Goal: Information Seeking & Learning: Understand process/instructions

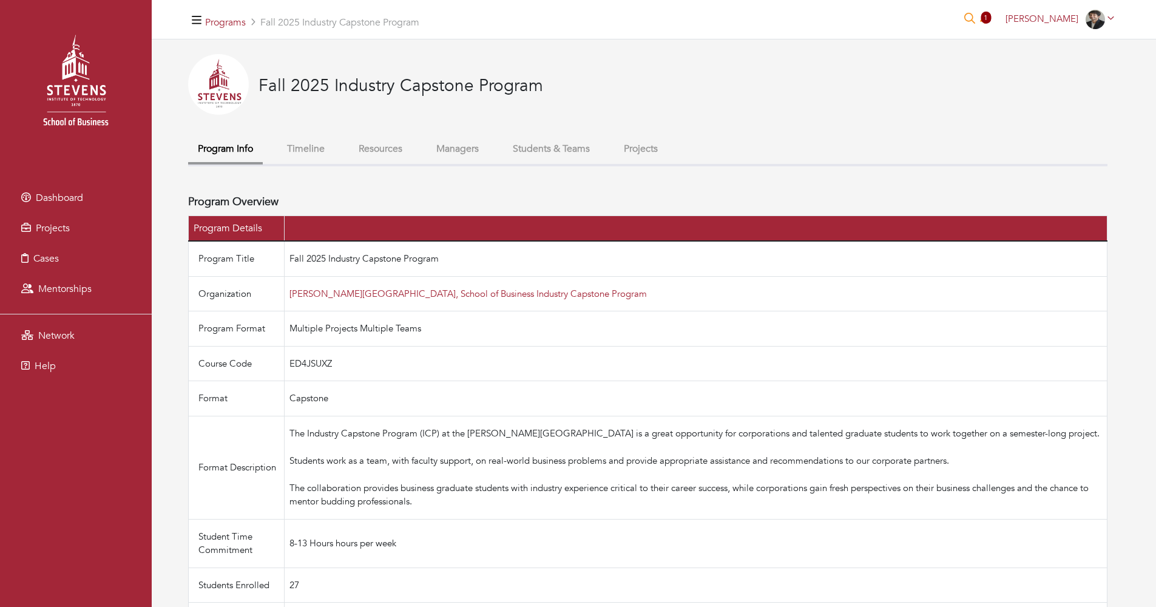
click at [578, 146] on button "Students & Teams" at bounding box center [551, 149] width 96 height 26
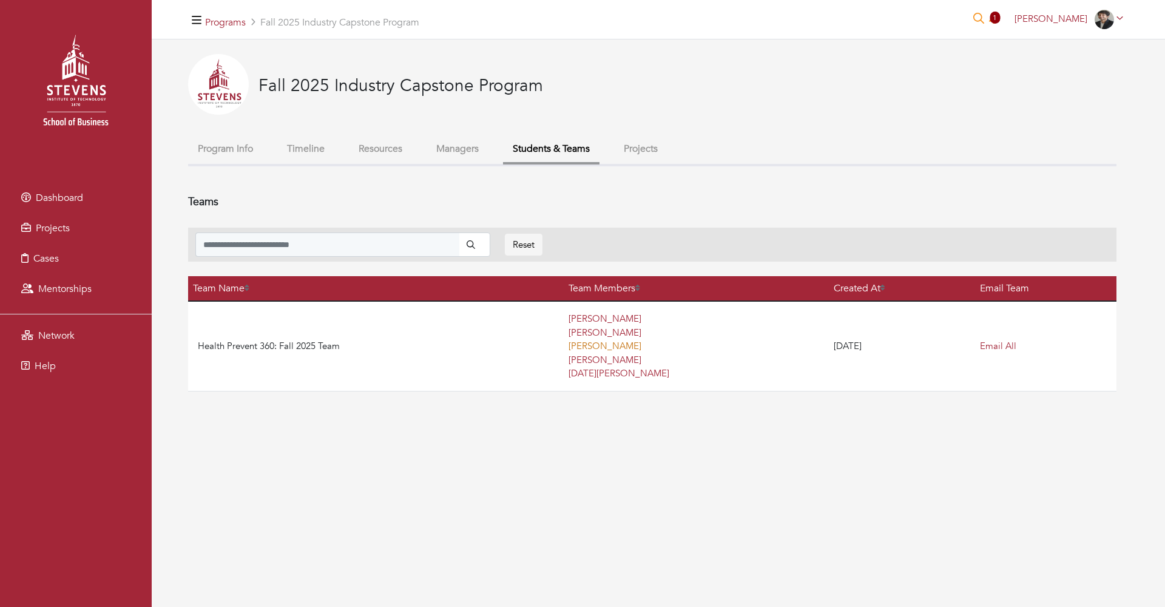
click at [574, 343] on link "[PERSON_NAME]" at bounding box center [605, 346] width 73 height 12
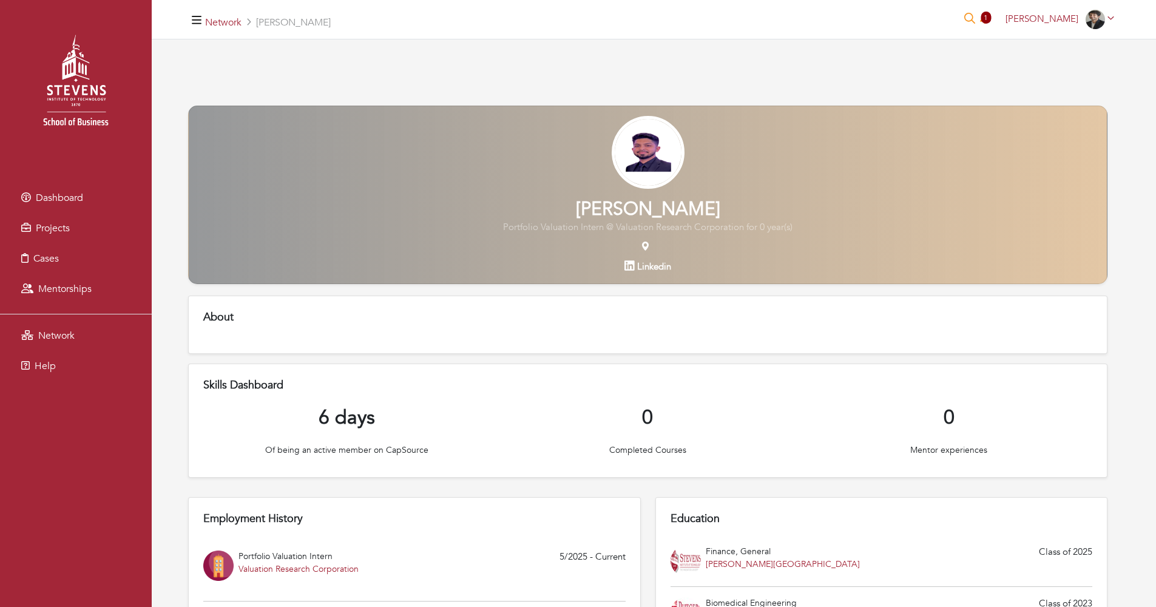
click at [289, 158] on div at bounding box center [648, 157] width 918 height 83
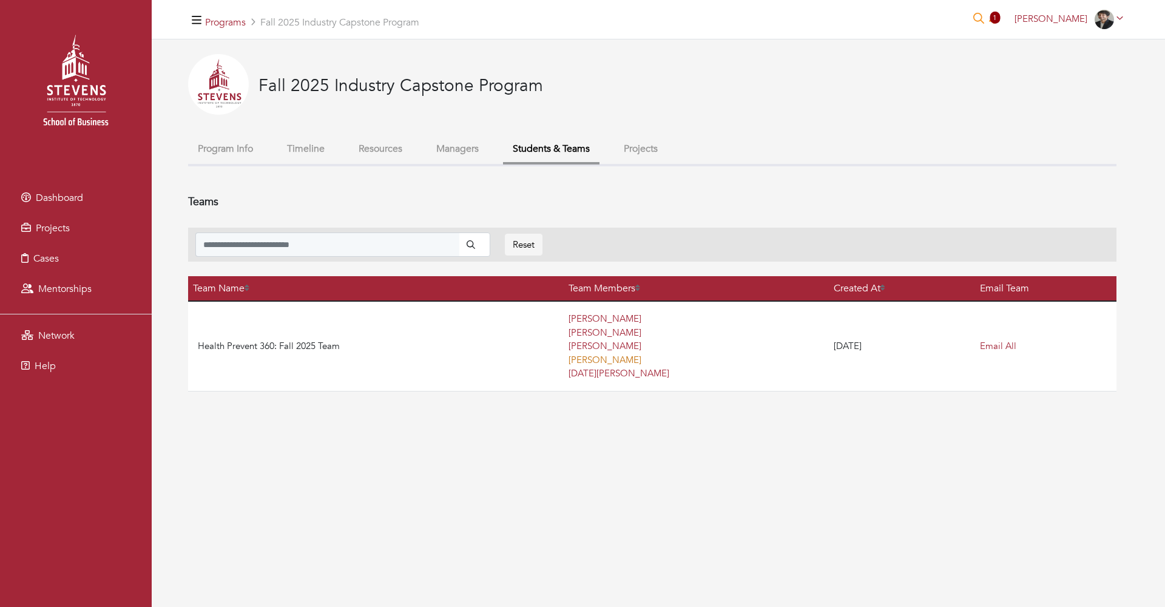
click at [584, 360] on link "[PERSON_NAME]" at bounding box center [605, 360] width 73 height 12
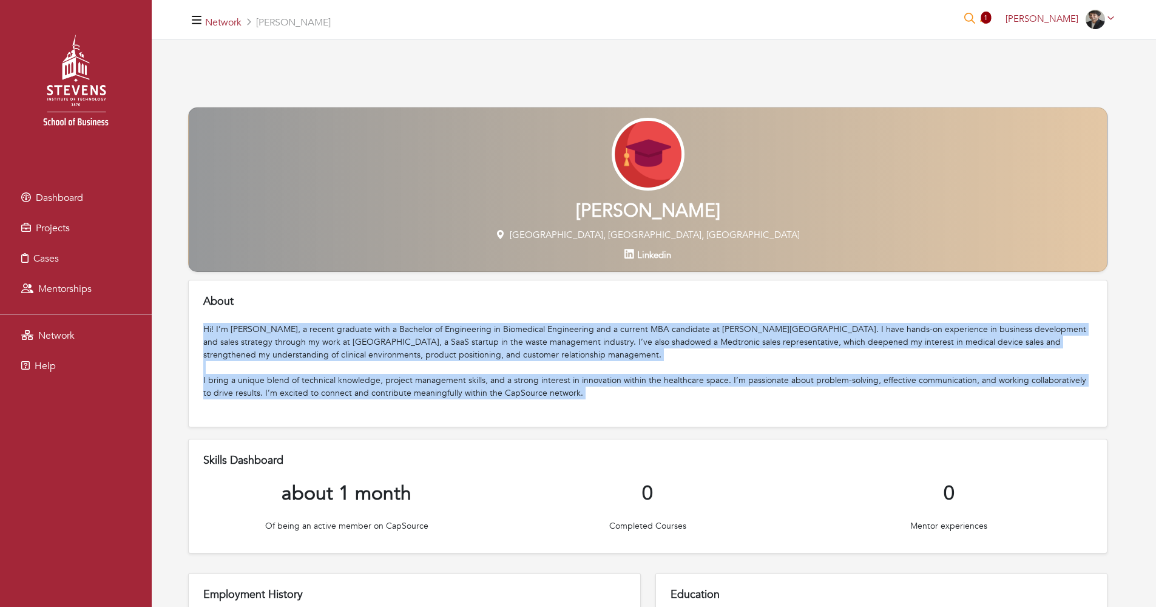
drag, startPoint x: 555, startPoint y: 401, endPoint x: 561, endPoint y: 321, distance: 80.3
click at [561, 321] on div "About Hi! I’m [PERSON_NAME], a recent graduate with a Bachelor of Engineering i…" at bounding box center [647, 353] width 919 height 147
drag, startPoint x: 583, startPoint y: 399, endPoint x: 583, endPoint y: 295, distance: 104.4
click at [583, 295] on div "About Hi! I’m [PERSON_NAME], a recent graduate with a Bachelor of Engineering i…" at bounding box center [647, 353] width 919 height 147
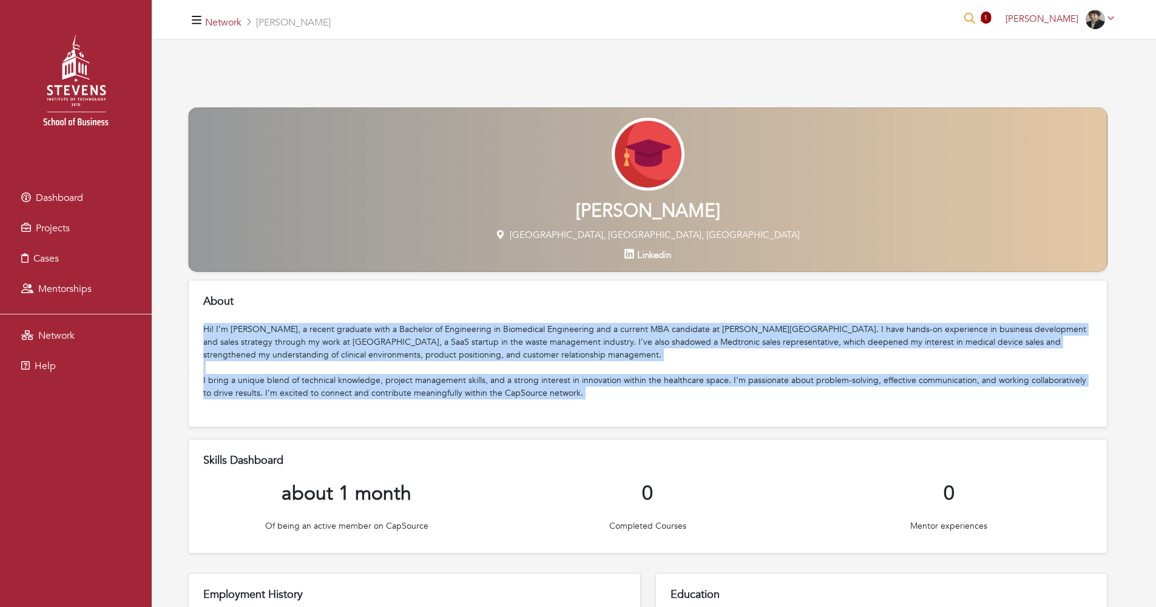
click at [583, 295] on div "About Hi! I’m [PERSON_NAME], a recent graduate with a Bachelor of Engineering i…" at bounding box center [647, 353] width 919 height 147
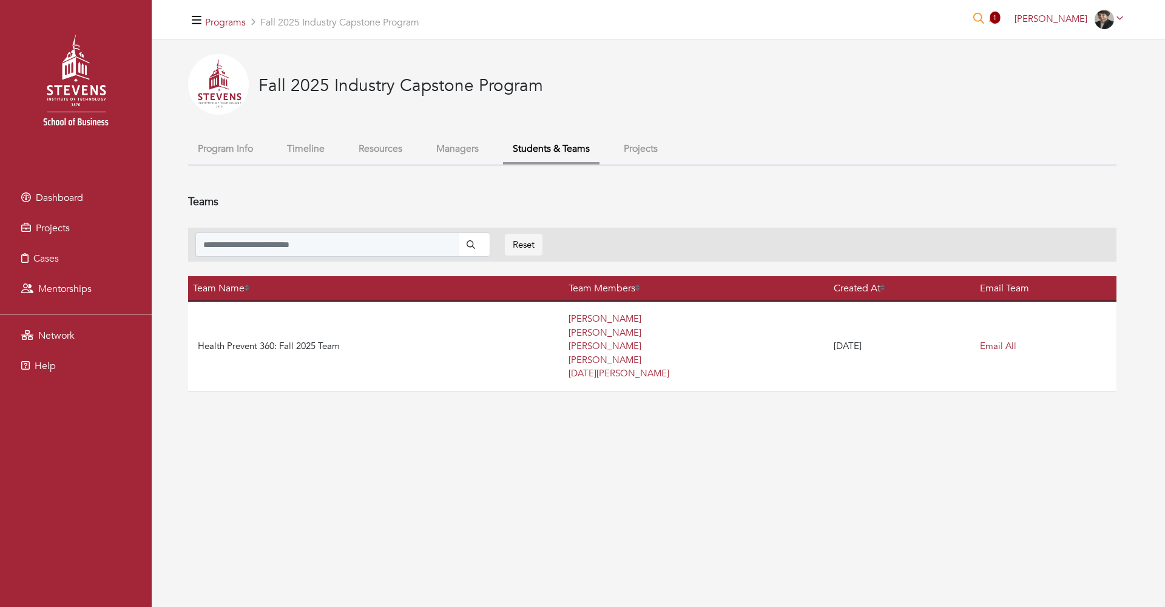
click at [882, 5] on div "Programs Fall 2025 Industry Capstone Program 1 [PERSON_NAME] [PERSON_NAME] My p…" at bounding box center [658, 19] width 1013 height 39
click at [583, 348] on link "[PERSON_NAME]" at bounding box center [605, 346] width 73 height 12
click at [569, 359] on link "[PERSON_NAME]" at bounding box center [605, 360] width 73 height 12
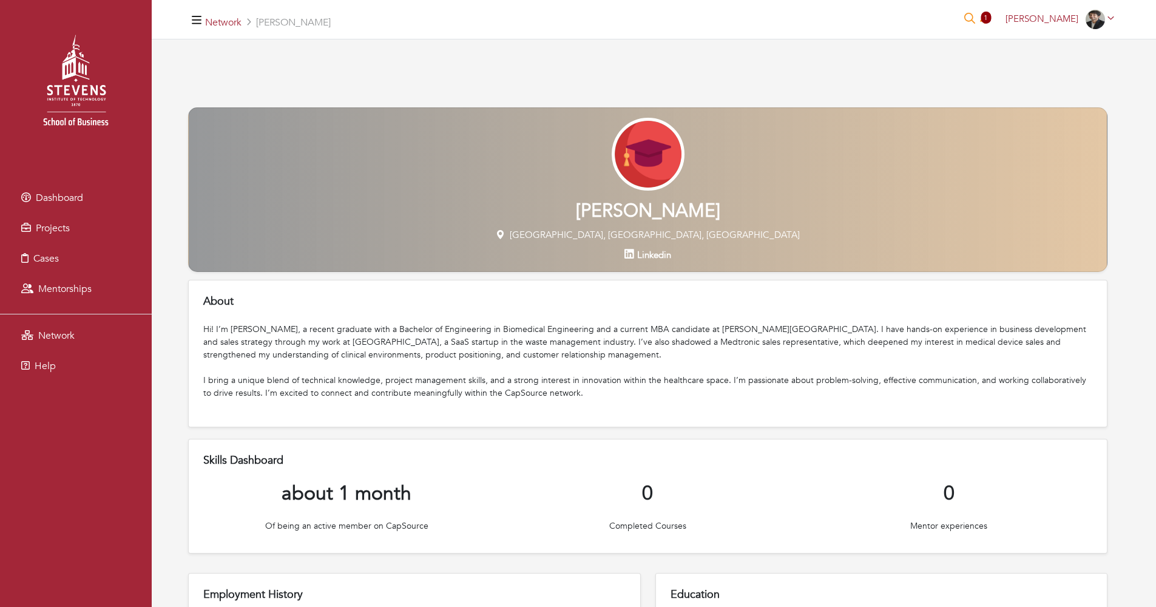
drag, startPoint x: 570, startPoint y: 397, endPoint x: 569, endPoint y: 315, distance: 81.9
click at [569, 315] on div "About Hi! I’m [PERSON_NAME], a recent graduate with a Bachelor of Engineering i…" at bounding box center [647, 353] width 919 height 147
drag, startPoint x: 570, startPoint y: 313, endPoint x: 570, endPoint y: 328, distance: 15.2
click at [570, 328] on div "About Hi! I’m [PERSON_NAME], a recent graduate with a Bachelor of Engineering i…" at bounding box center [647, 353] width 919 height 147
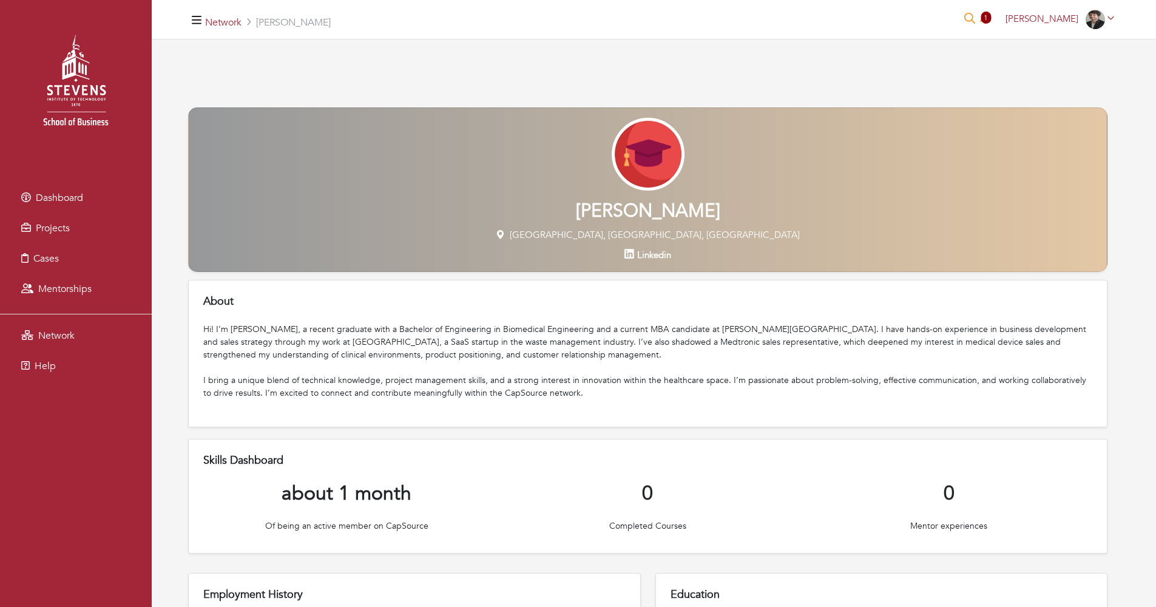
click at [570, 387] on div "I bring a unique blend of technical knowledge, project management skills, and a…" at bounding box center [647, 393] width 889 height 38
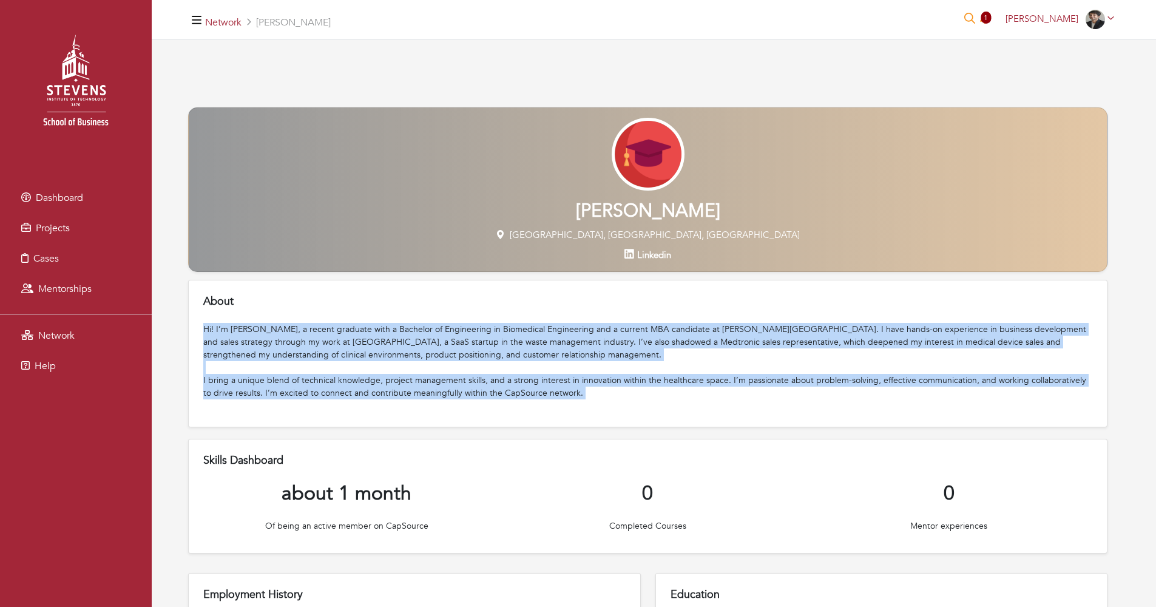
drag, startPoint x: 547, startPoint y: 404, endPoint x: 550, endPoint y: 309, distance: 94.7
click at [550, 309] on div "About Hi! I’m [PERSON_NAME], a recent graduate with a Bachelor of Engineering i…" at bounding box center [647, 353] width 919 height 147
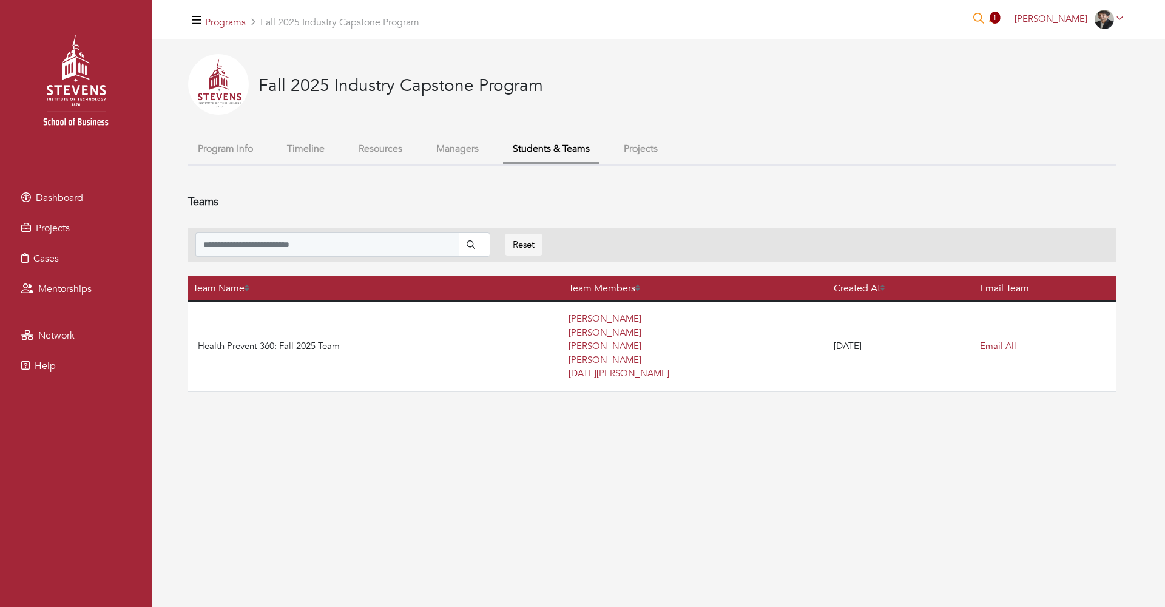
click at [570, 288] on link "Team Members" at bounding box center [605, 288] width 72 height 13
click at [506, 134] on div "Fall 2025 Industry Capstone Program" at bounding box center [652, 95] width 928 height 82
click at [488, 141] on button "Managers" at bounding box center [458, 149] width 62 height 26
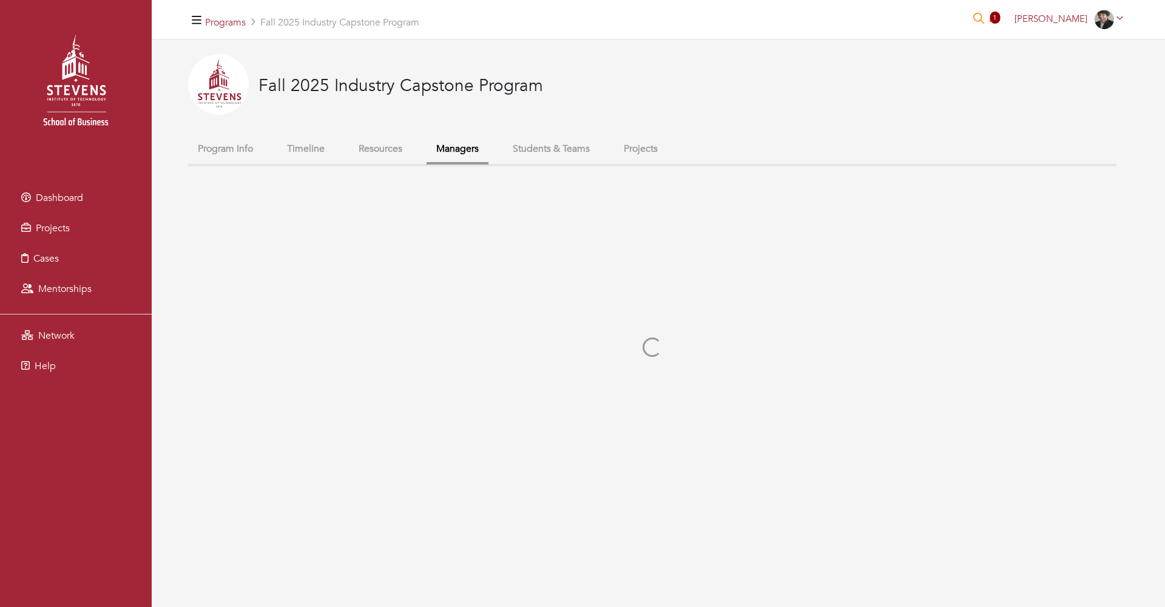
click at [569, 161] on button "Students & Teams" at bounding box center [551, 149] width 96 height 26
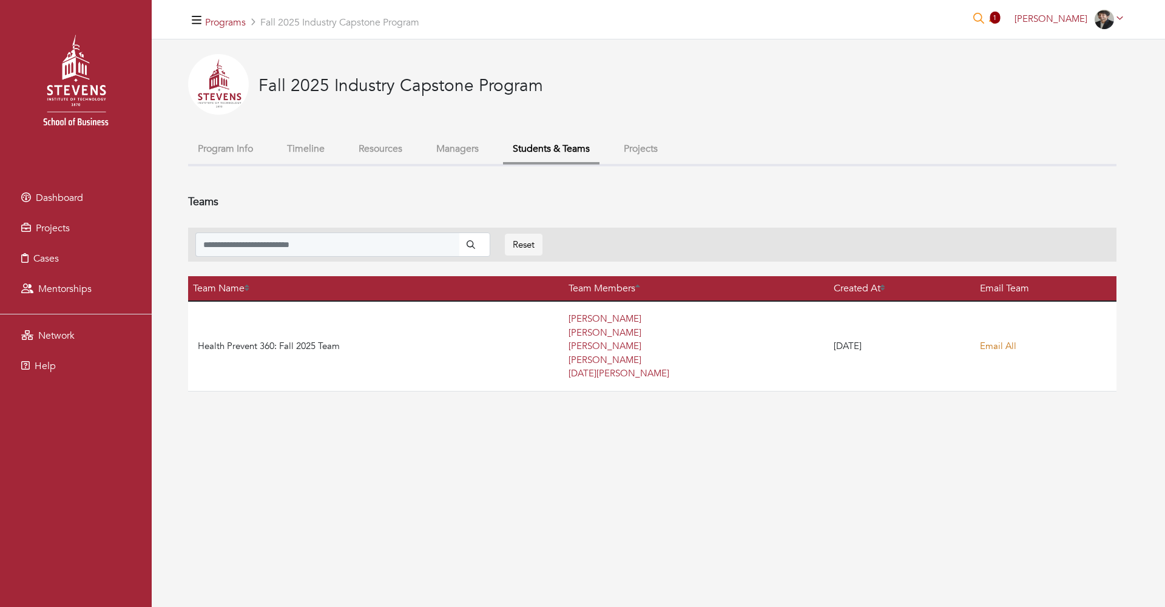
click at [1016, 348] on link "Email All" at bounding box center [998, 346] width 36 height 12
click at [668, 161] on button "Projects" at bounding box center [640, 149] width 53 height 26
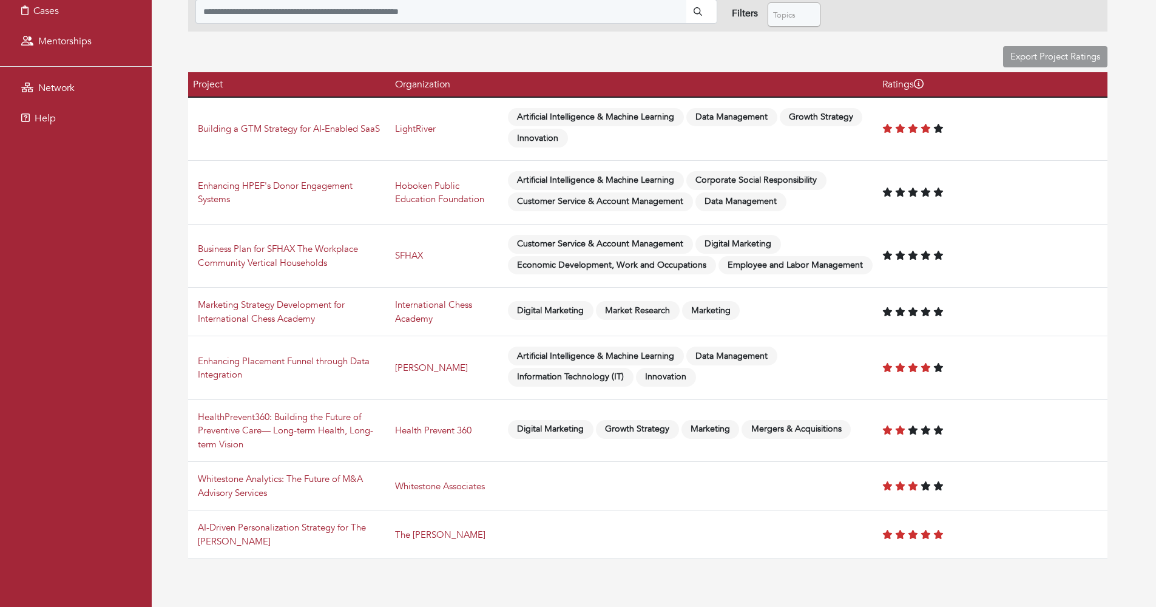
scroll to position [263, 0]
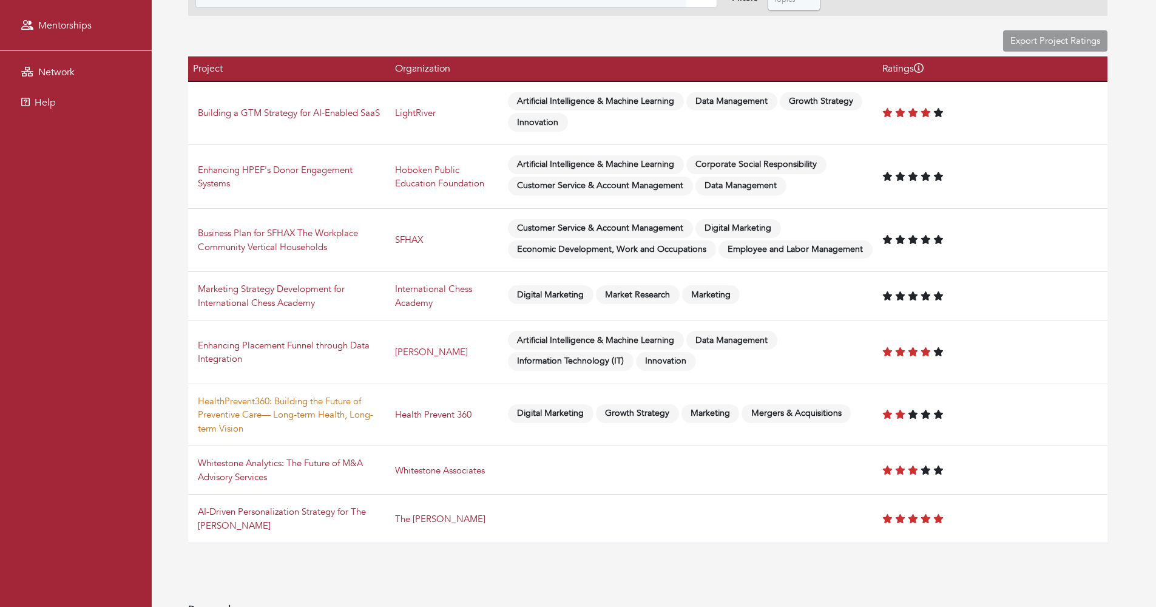
click at [291, 433] on link "HealthPrevent360: Building the Future of Preventive Care— Long-term Health, Lon…" at bounding box center [285, 414] width 175 height 39
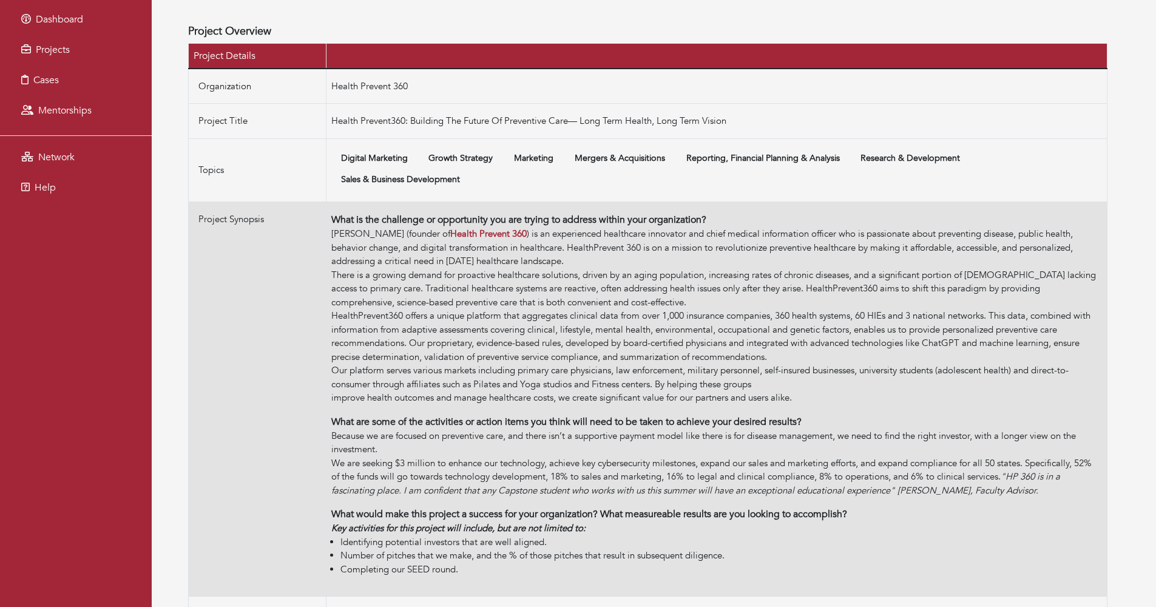
scroll to position [227, 0]
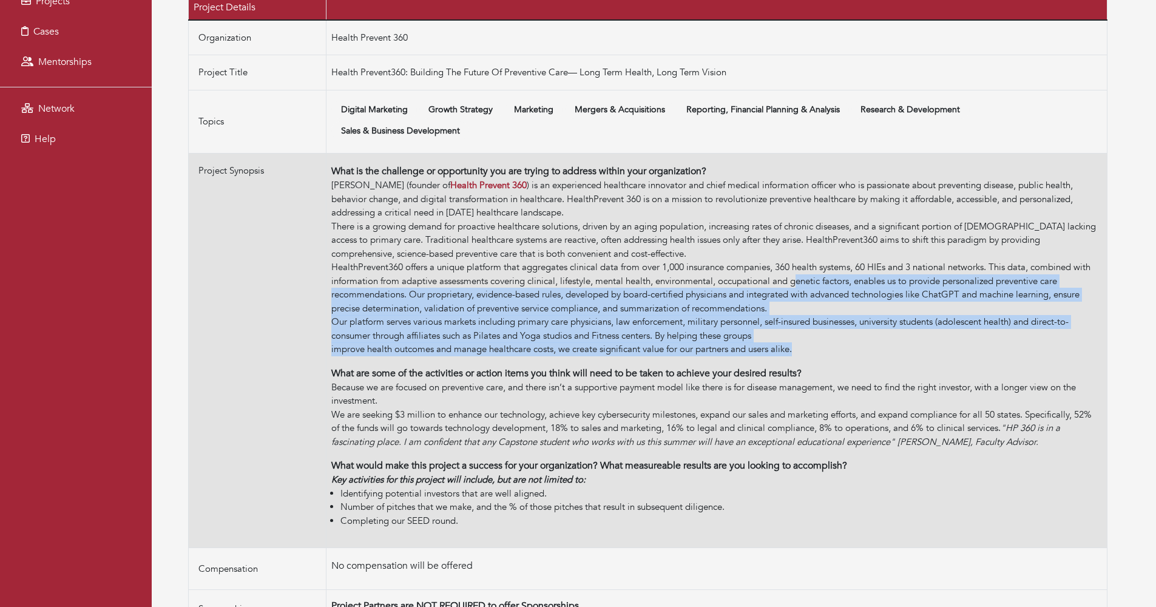
drag, startPoint x: 802, startPoint y: 340, endPoint x: 802, endPoint y: 277, distance: 63.1
click at [802, 277] on div "[PERSON_NAME] (founder of Health Prevent 360 ) is an experienced healthcare inn…" at bounding box center [716, 267] width 771 height 178
click at [802, 277] on div "HealthPrevent360 offers a unique platform that aggregates clinical data from ov…" at bounding box center [716, 287] width 771 height 55
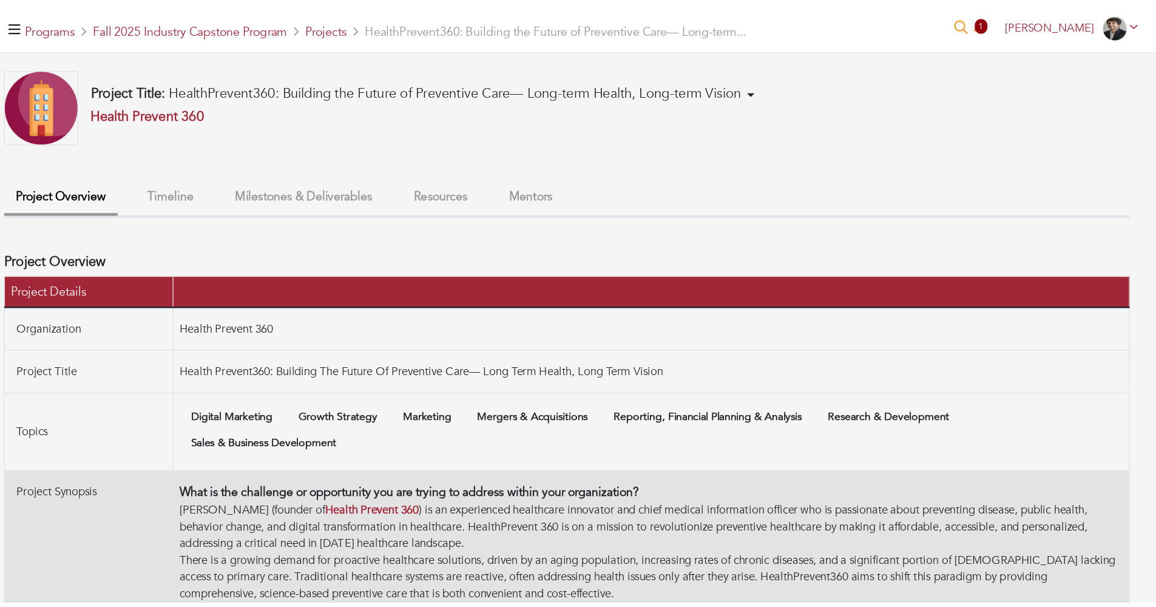
scroll to position [0, 0]
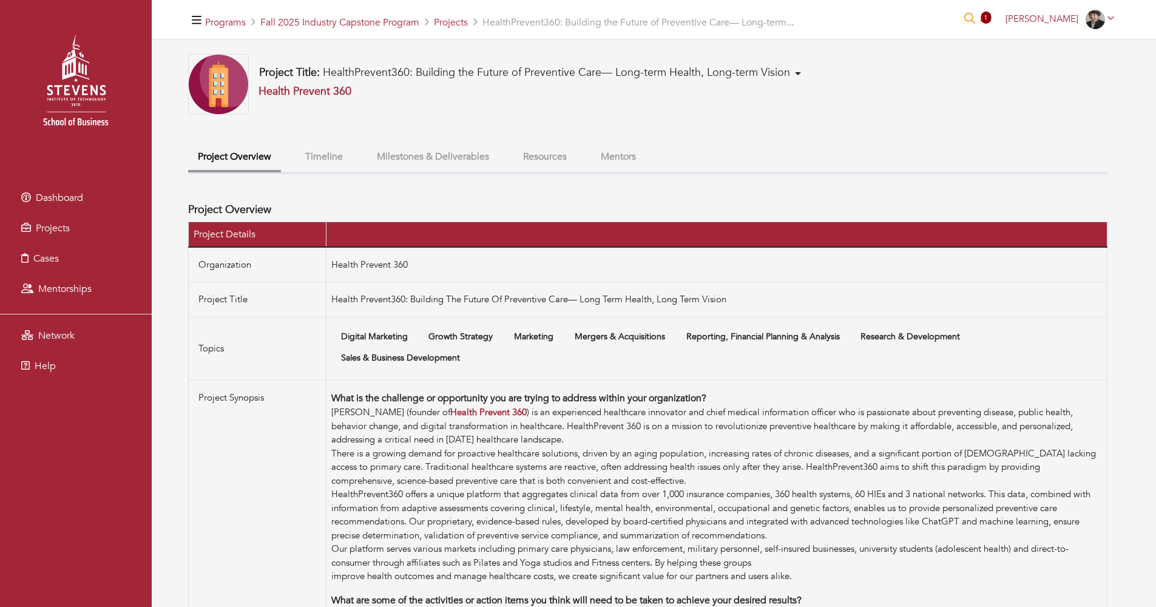
click at [624, 155] on ul "Project Overview Timeline Milestones & Deliverables Resources Mentors" at bounding box center [647, 159] width 919 height 30
click at [634, 165] on button "Mentors" at bounding box center [618, 157] width 55 height 26
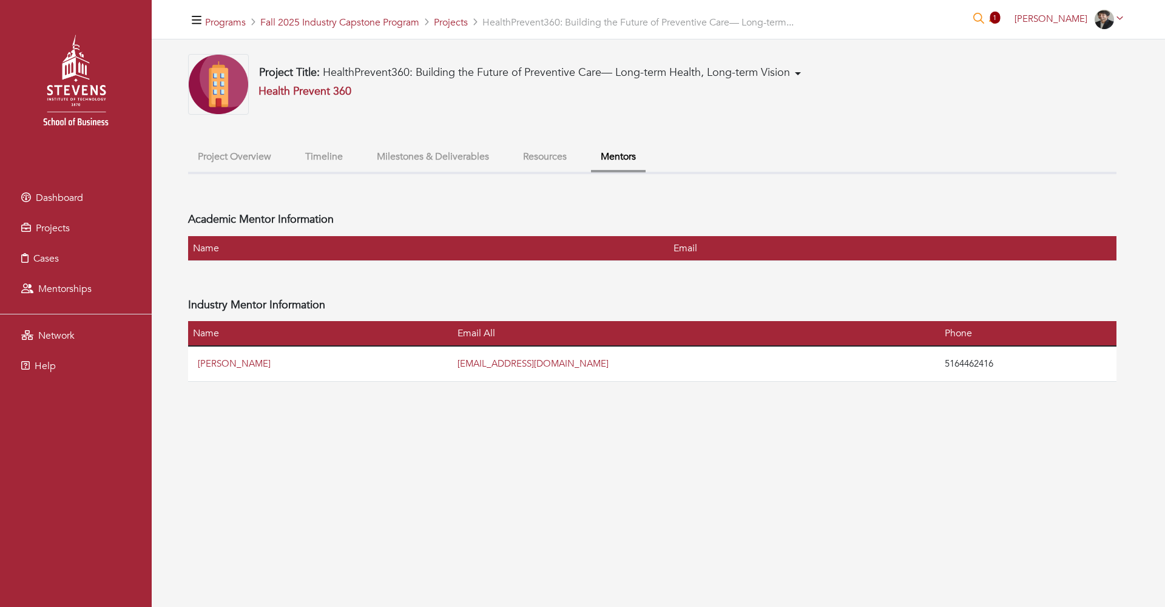
click at [463, 171] on li "Milestones & Deliverables" at bounding box center [433, 158] width 132 height 28
click at [463, 164] on button "Milestones & Deliverables" at bounding box center [433, 157] width 132 height 26
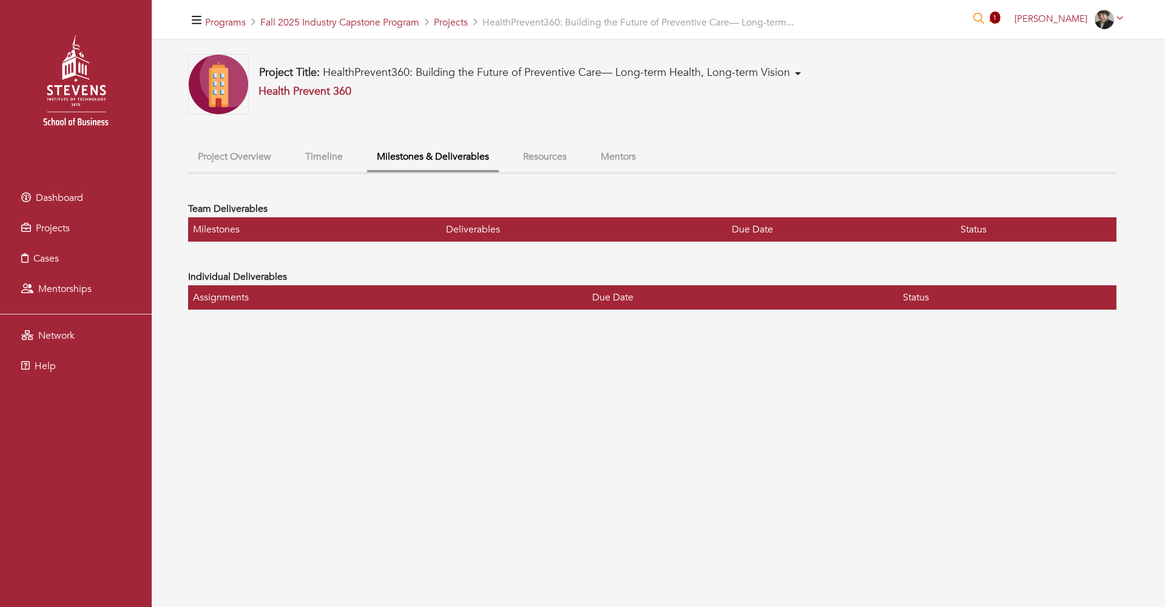
click at [550, 160] on button "Resources" at bounding box center [544, 157] width 63 height 26
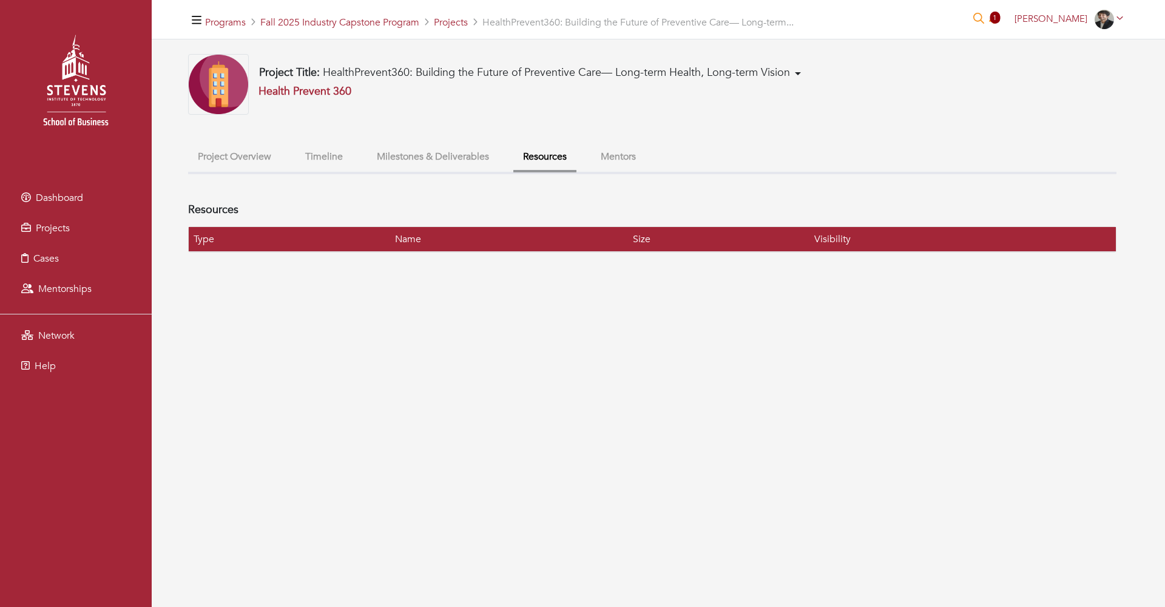
click at [323, 158] on button "Timeline" at bounding box center [324, 157] width 57 height 26
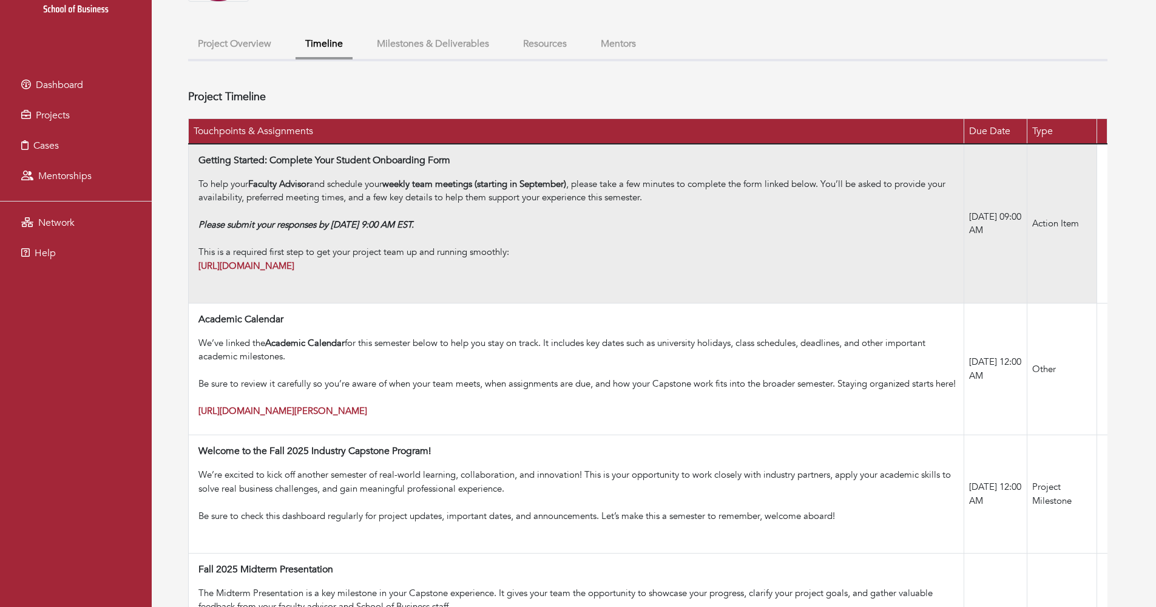
scroll to position [116, 0]
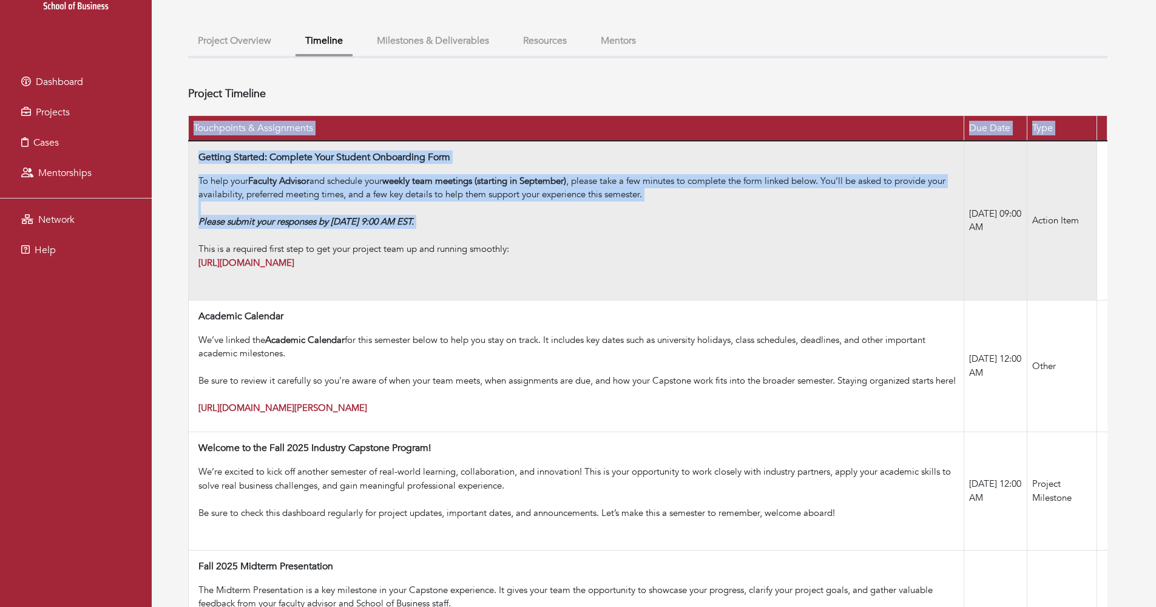
drag, startPoint x: 436, startPoint y: 103, endPoint x: 513, endPoint y: 239, distance: 156.8
click at [513, 239] on div "Project Timeline Touchpoints & Assignments Due Date Type Getting Started: Compl…" at bounding box center [647, 567] width 919 height 960
click at [513, 239] on div "To help your Faculty Advisor and schedule your weekly team meetings (starting i…" at bounding box center [578, 228] width 760 height 109
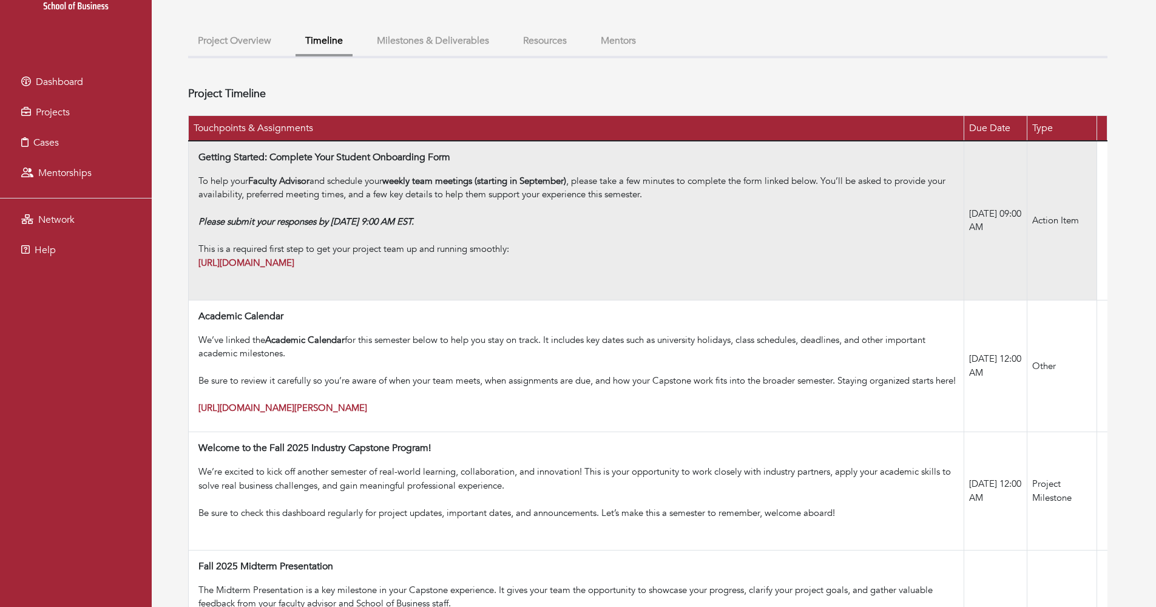
drag, startPoint x: 532, startPoint y: 252, endPoint x: 433, endPoint y: 164, distance: 131.9
click at [433, 164] on td "Getting Started: Complete Your Student Onboarding Form To help your Faculty Adv…" at bounding box center [577, 221] width 776 height 160
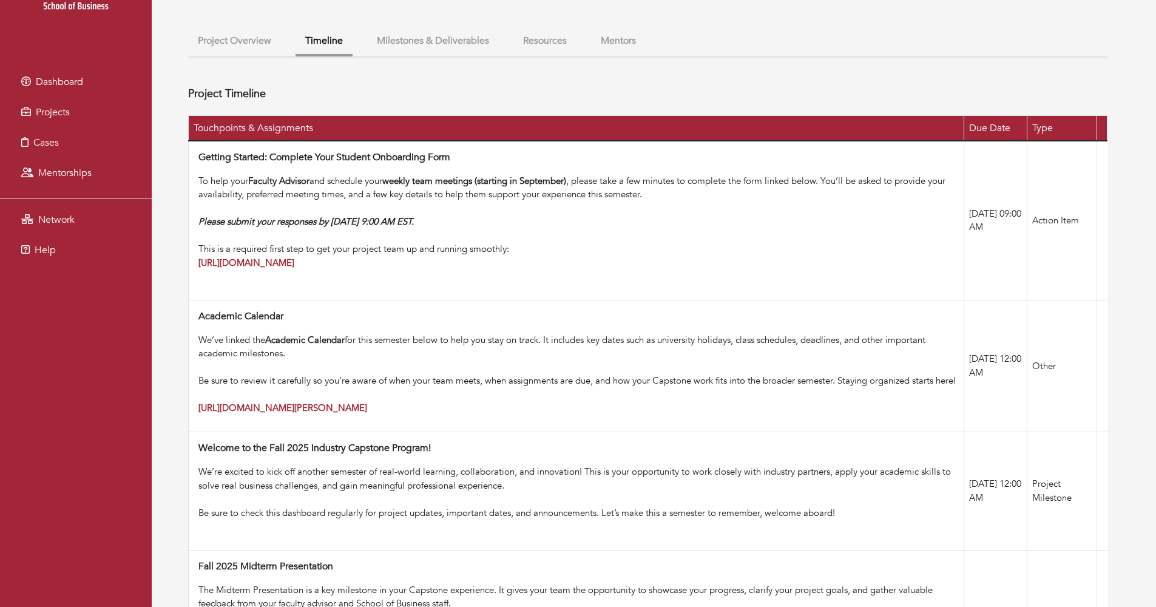
click at [427, 100] on div "Project Timeline" at bounding box center [647, 98] width 919 height 23
click at [163, 245] on div "Project Title: HealthPrevent360: Building the Future of Preventive Care— Long-t…" at bounding box center [654, 492] width 1004 height 1109
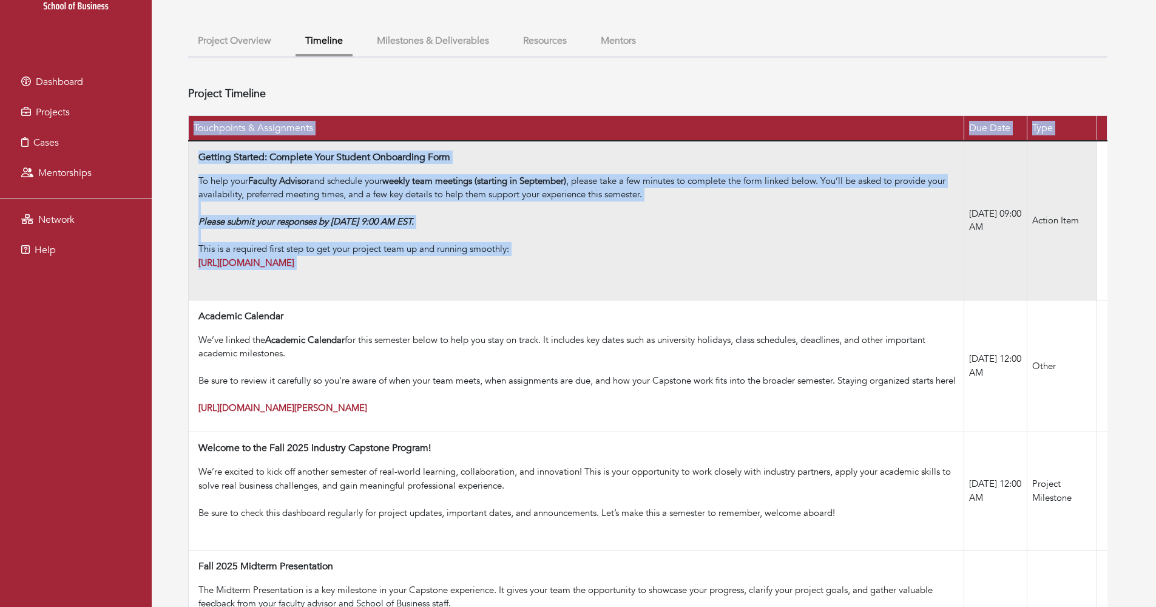
drag, startPoint x: 173, startPoint y: 180, endPoint x: 228, endPoint y: 283, distance: 117.5
click at [228, 284] on div "Project Title: HealthPrevent360: Building the Future of Preventive Care— Long-t…" at bounding box center [654, 492] width 1004 height 1109
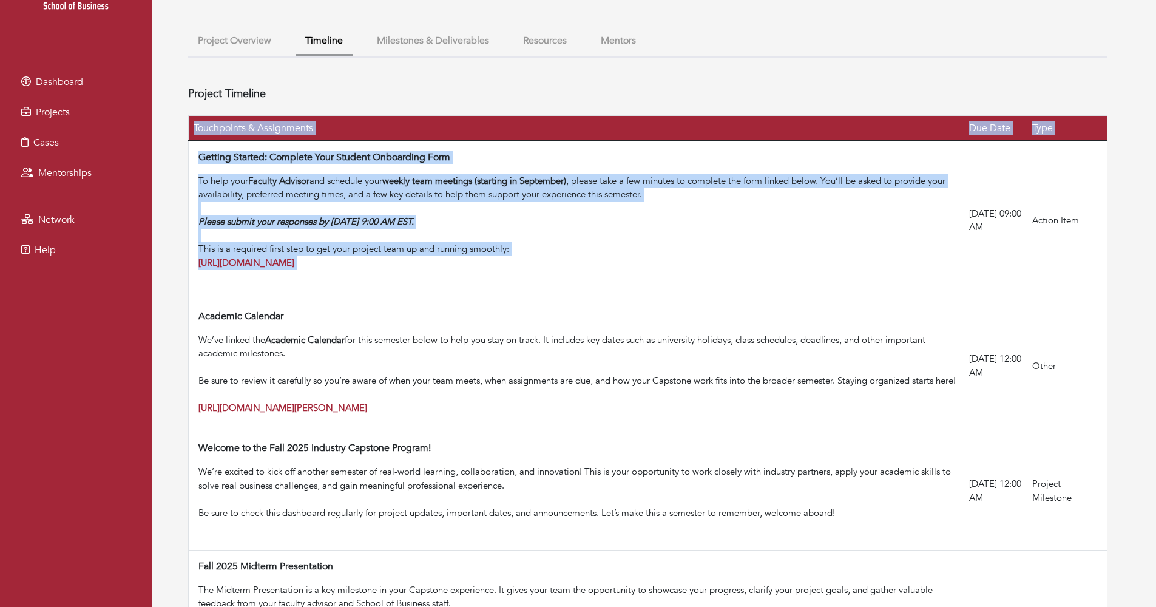
click at [153, 257] on div "Project Title: HealthPrevent360: Building the Future of Preventive Care— Long-t…" at bounding box center [654, 492] width 1004 height 1109
drag, startPoint x: 198, startPoint y: 289, endPoint x: 180, endPoint y: 201, distance: 89.3
click at [180, 201] on div "Project Title: HealthPrevent360: Building the Future of Preventive Care— Long-t…" at bounding box center [654, 492] width 1004 height 1109
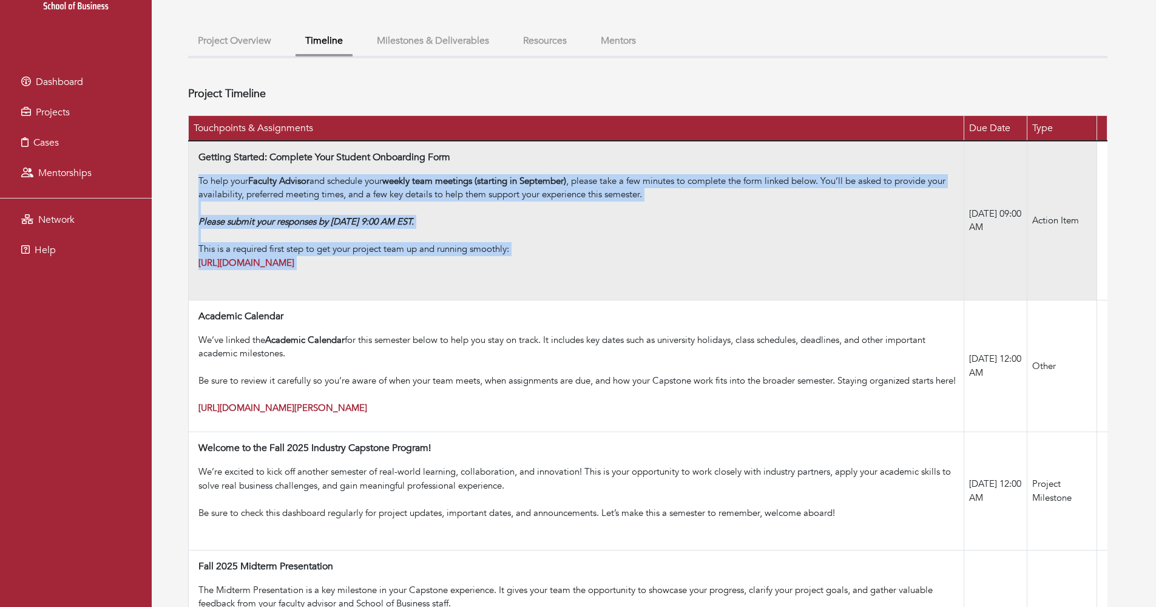
drag, startPoint x: 194, startPoint y: 271, endPoint x: 201, endPoint y: 171, distance: 100.4
click at [201, 171] on td "Getting Started: Complete Your Student Onboarding Form To help your Faculty Adv…" at bounding box center [577, 221] width 776 height 160
drag, startPoint x: 200, startPoint y: 156, endPoint x: 395, endPoint y: 283, distance: 232.8
click at [395, 283] on td "Getting Started: Complete Your Student Onboarding Form To help your Faculty Adv…" at bounding box center [577, 221] width 776 height 160
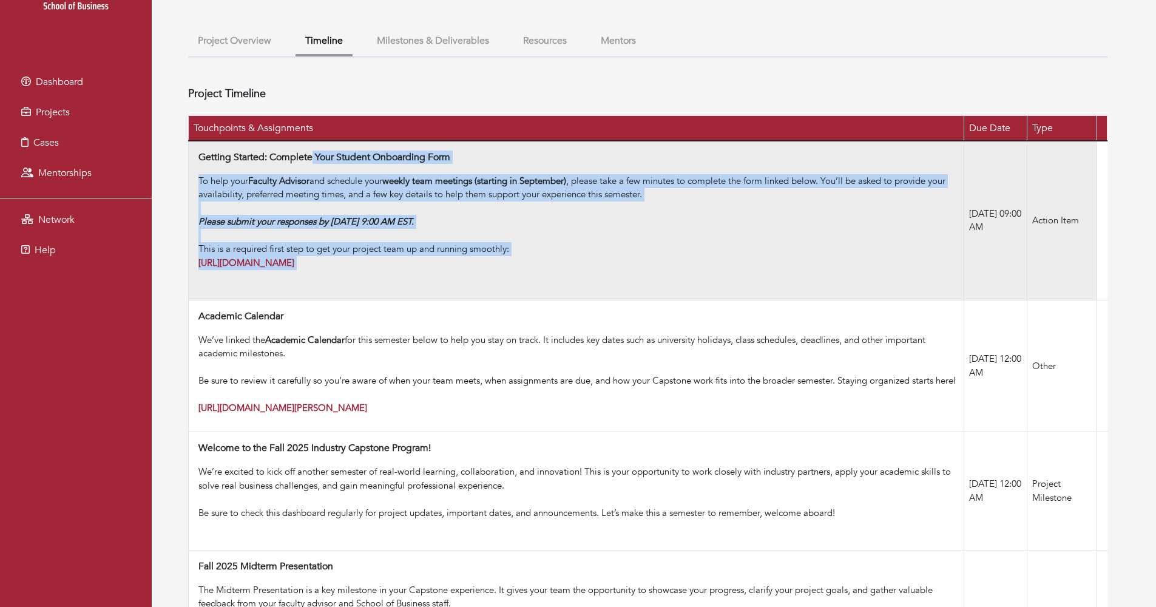
click at [395, 283] on td "Getting Started: Complete Your Student Onboarding Form To help your Faculty Adv…" at bounding box center [577, 221] width 776 height 160
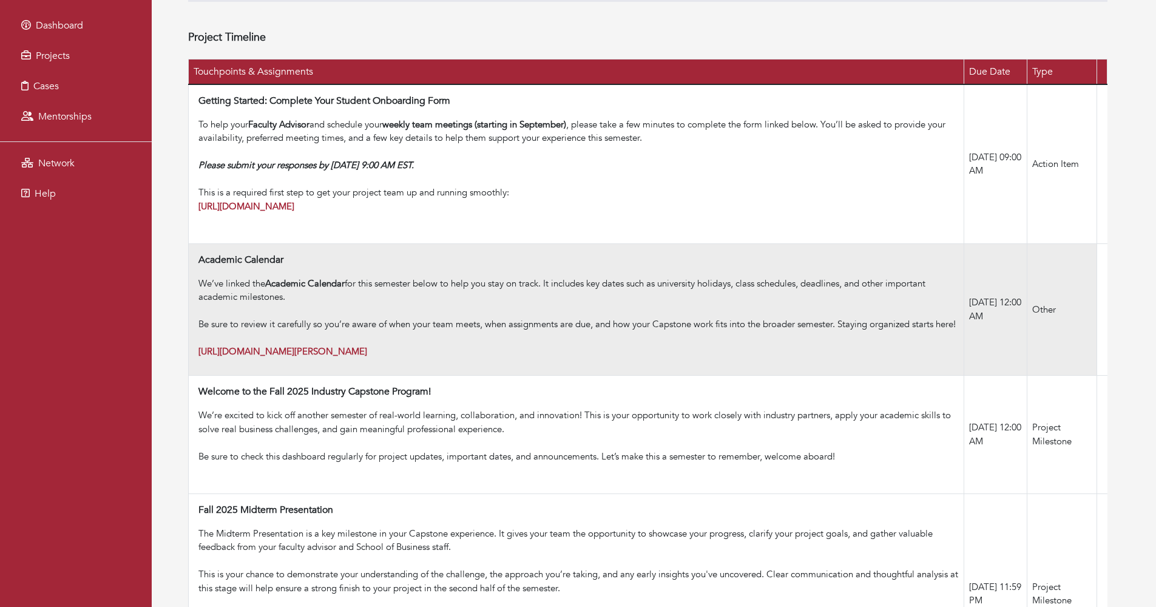
scroll to position [177, 0]
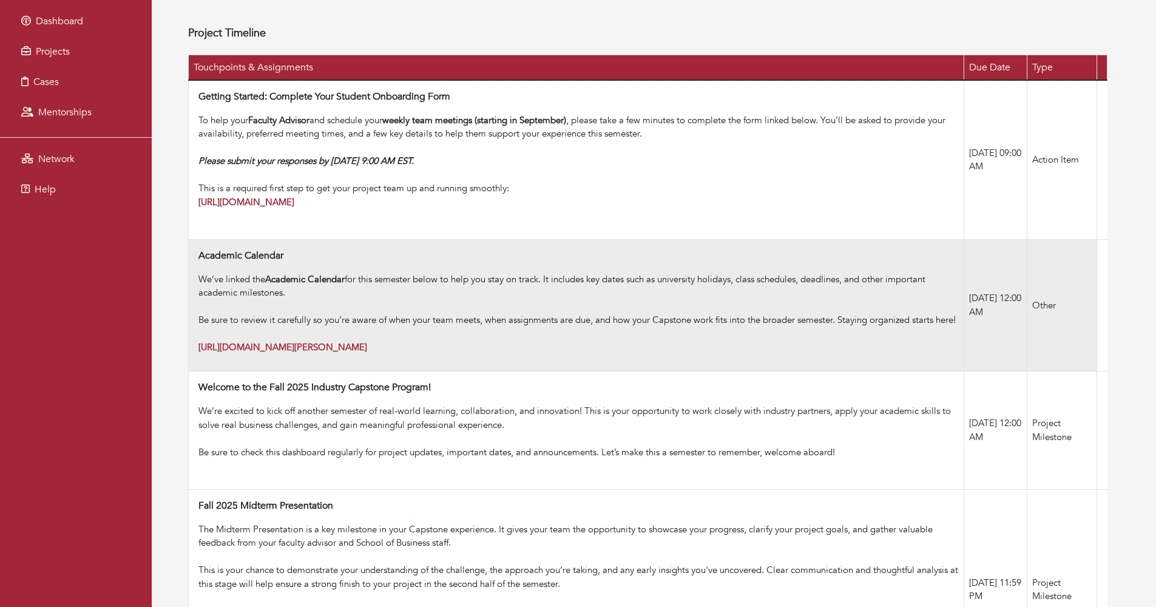
drag, startPoint x: 190, startPoint y: 367, endPoint x: 189, endPoint y: 240, distance: 126.8
click at [189, 240] on td "Academic Calendar We’ve linked the Academic Calendar for this semester below to…" at bounding box center [577, 305] width 776 height 132
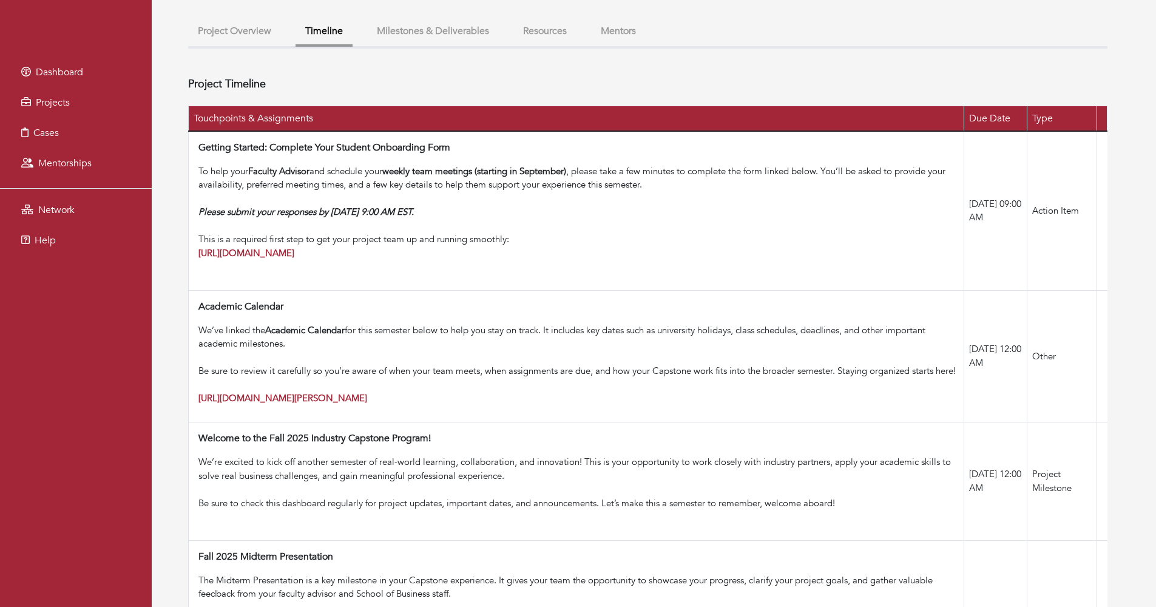
scroll to position [45, 0]
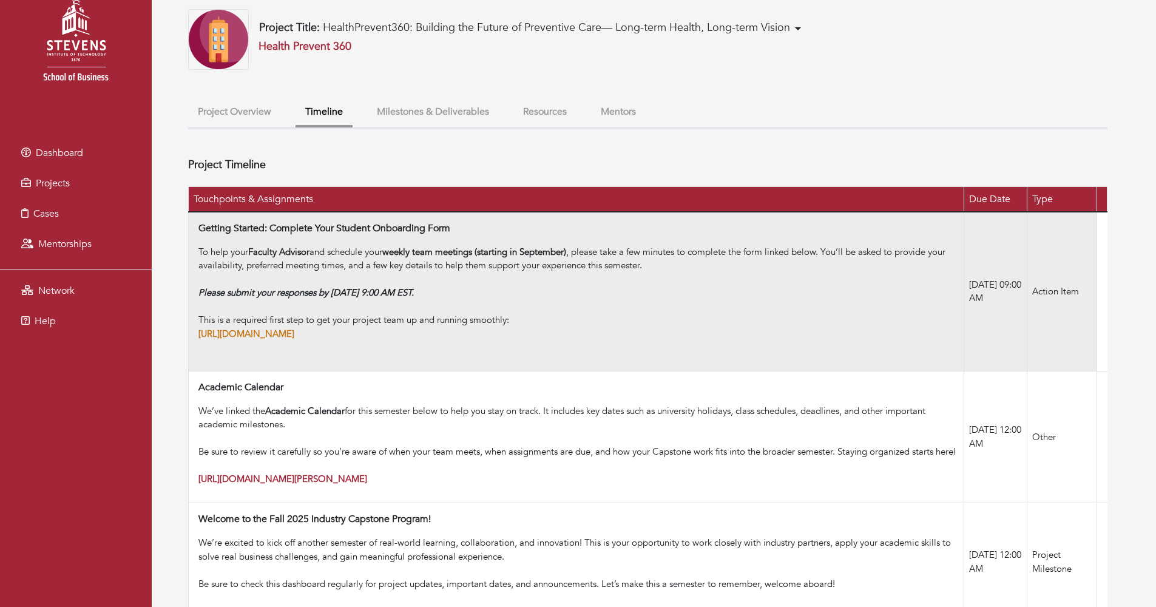
click at [254, 328] on strong "[URL][DOMAIN_NAME]" at bounding box center [246, 334] width 96 height 12
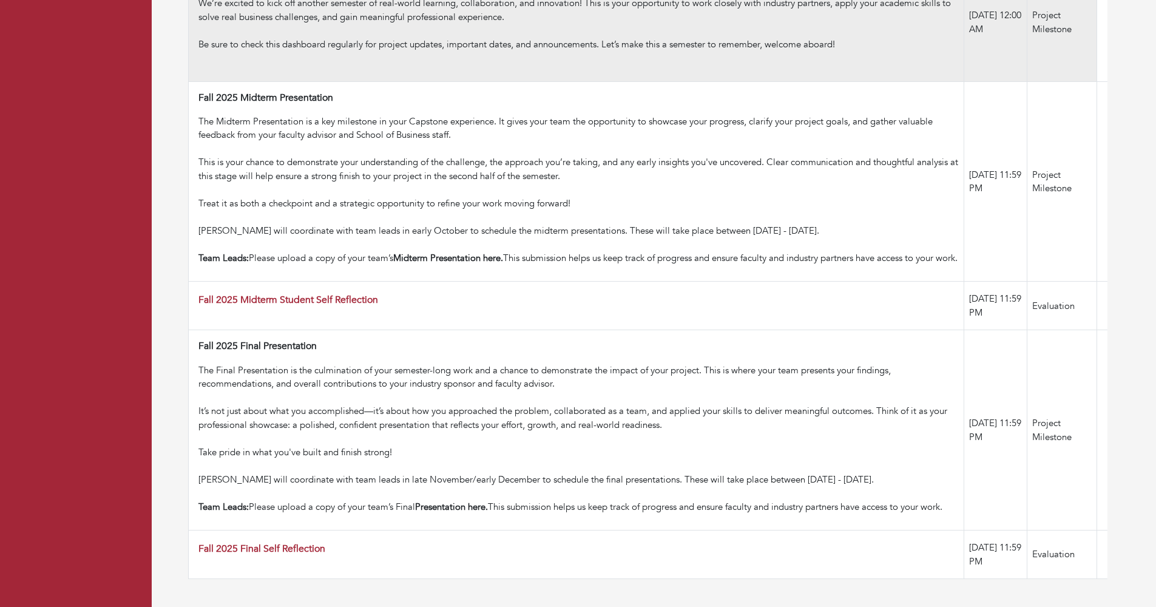
scroll to position [610, 0]
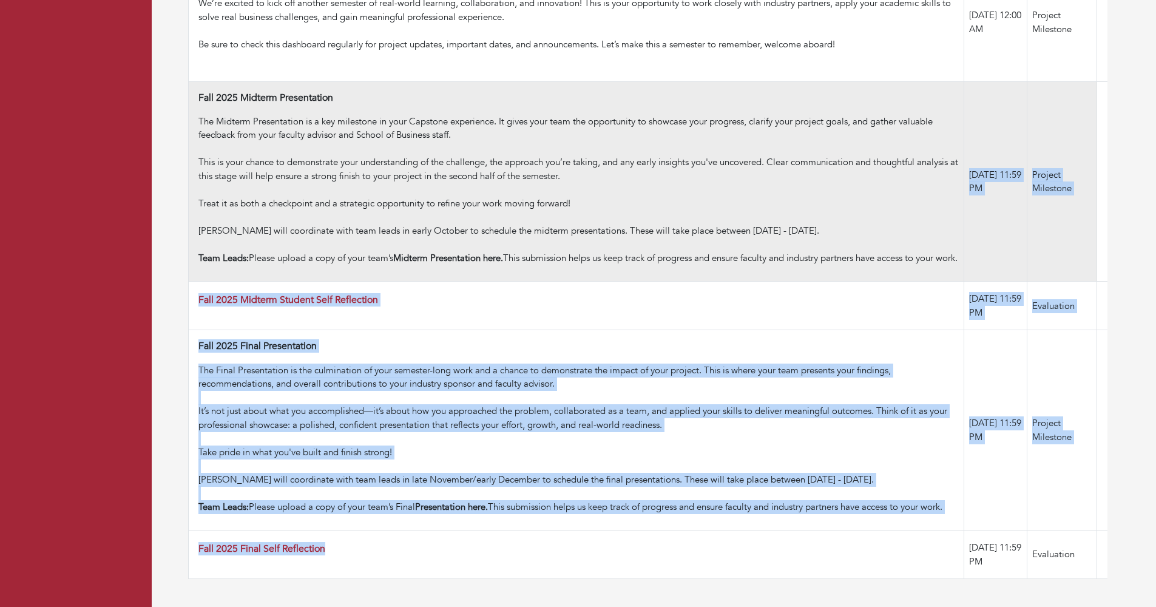
drag, startPoint x: 468, startPoint y: 546, endPoint x: 546, endPoint y: 244, distance: 312.2
click at [546, 244] on tbody "Getting Started: Complete Your Student Onboarding Form To help your Faculty Adv…" at bounding box center [648, 125] width 919 height 907
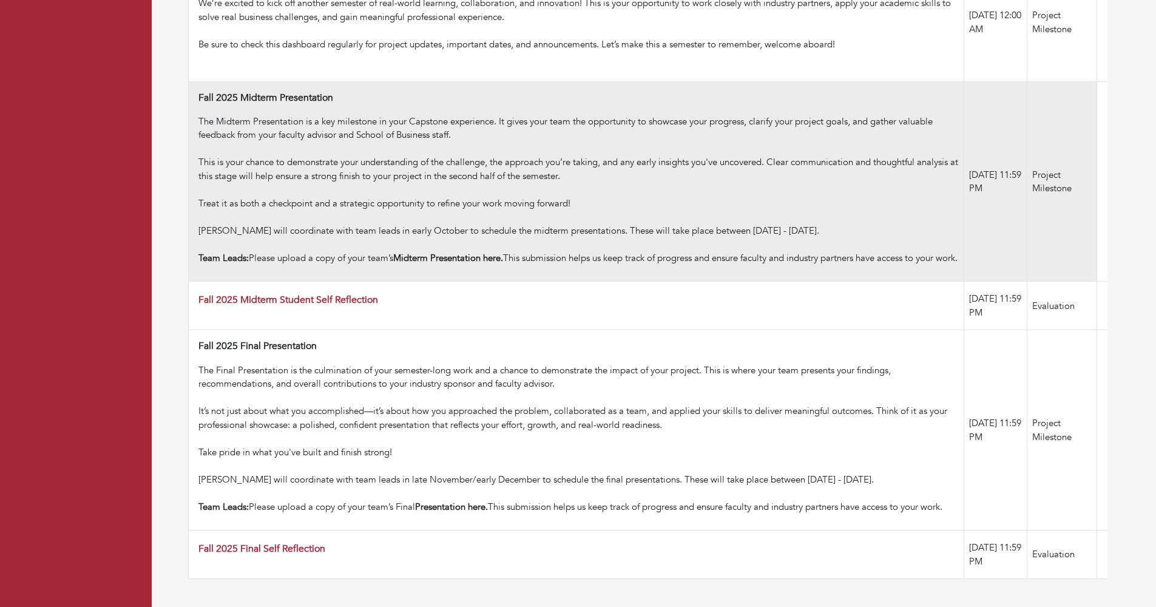
click at [546, 263] on td "Fall 2025 Midterm Presentation The Midterm Presentation is a key milestone in y…" at bounding box center [577, 181] width 776 height 200
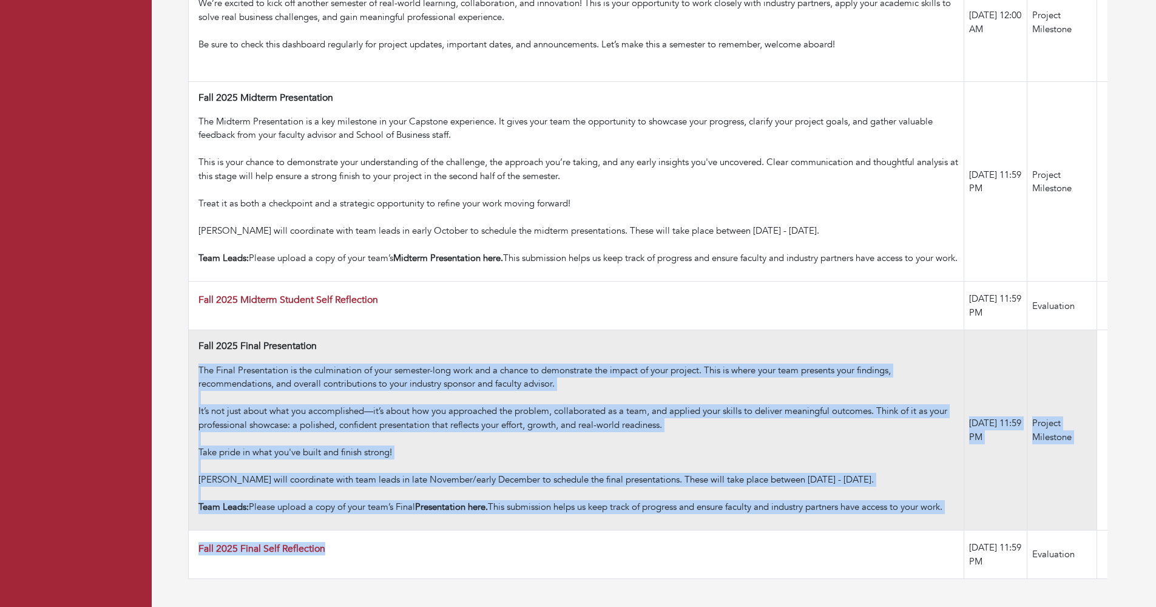
drag, startPoint x: 506, startPoint y: 556, endPoint x: 553, endPoint y: 351, distance: 209.8
click at [553, 351] on tbody "Getting Started: Complete Your Student Onboarding Form To help your Faculty Adv…" at bounding box center [648, 125] width 919 height 907
click at [553, 351] on td "Fall 2025 Final Presentation The Final Presentation is the culmination of your …" at bounding box center [577, 430] width 776 height 200
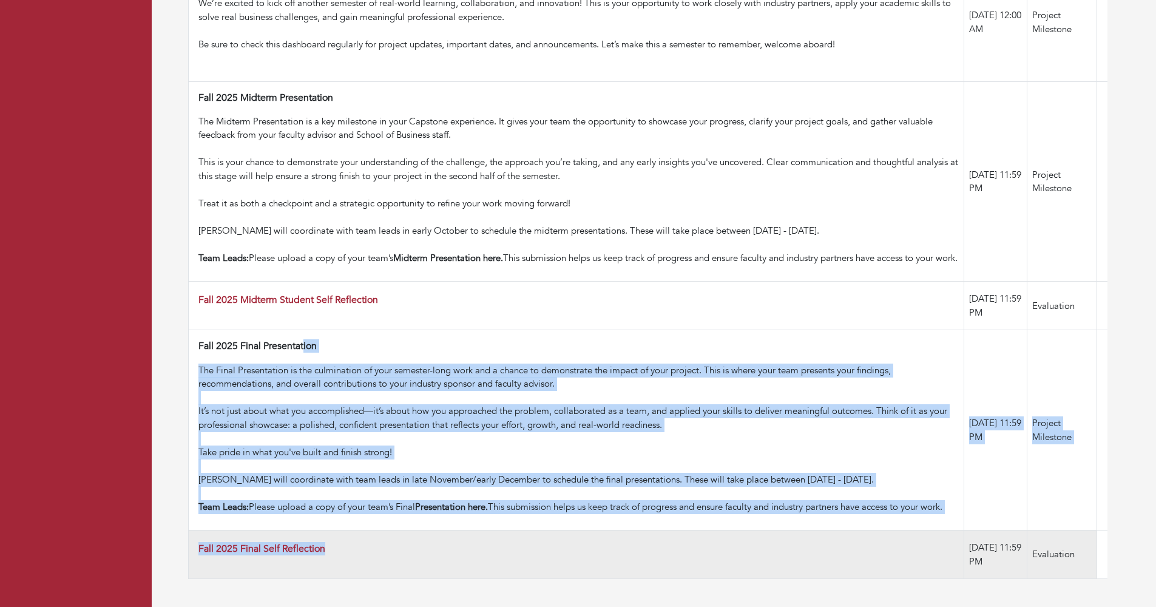
drag, startPoint x: 553, startPoint y: 323, endPoint x: 533, endPoint y: 544, distance: 221.7
click at [533, 545] on tbody "Getting Started: Complete Your Student Onboarding Form To help your Faculty Adv…" at bounding box center [648, 125] width 919 height 907
click at [533, 544] on div "Fall 2025 Final Self Reflection" at bounding box center [578, 551] width 760 height 16
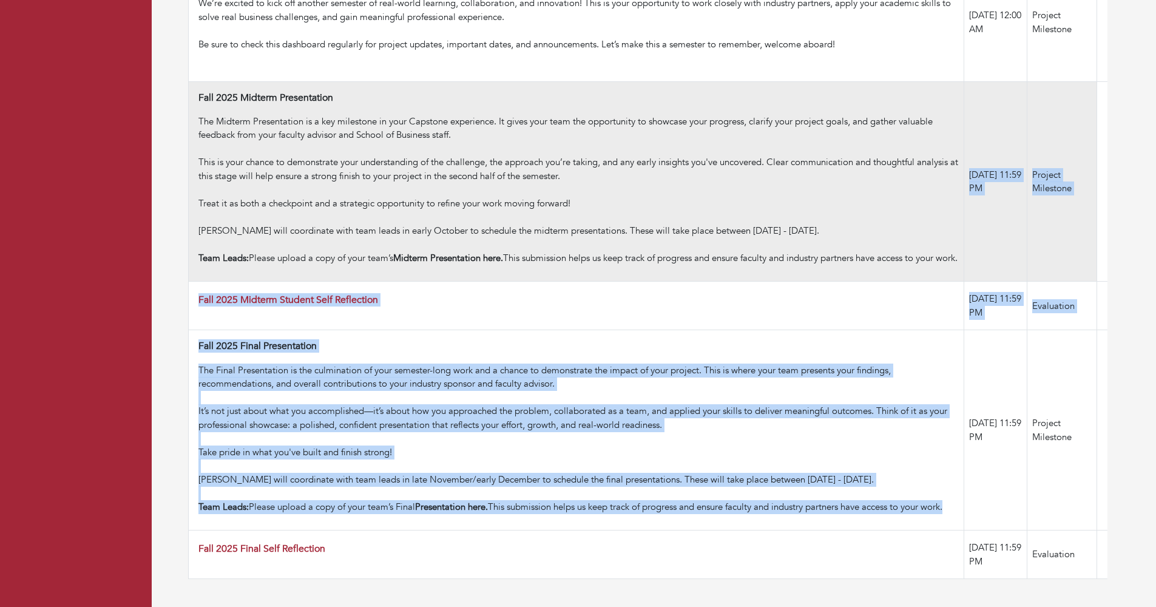
drag, startPoint x: 538, startPoint y: 516, endPoint x: 606, endPoint y: 245, distance: 279.6
click at [606, 245] on tbody "Getting Started: Complete Your Student Onboarding Form To help your Faculty Adv…" at bounding box center [648, 125] width 919 height 907
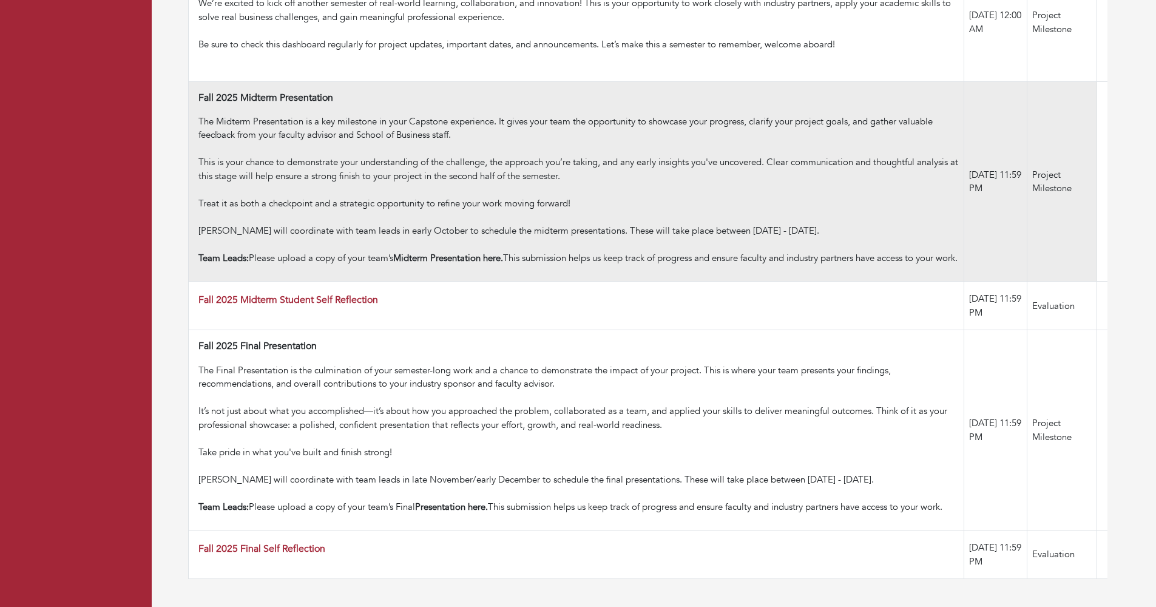
click at [606, 251] on div "Team Leads: Please upload a copy of your team’s Midterm Presentation here. This…" at bounding box center [578, 258] width 760 height 14
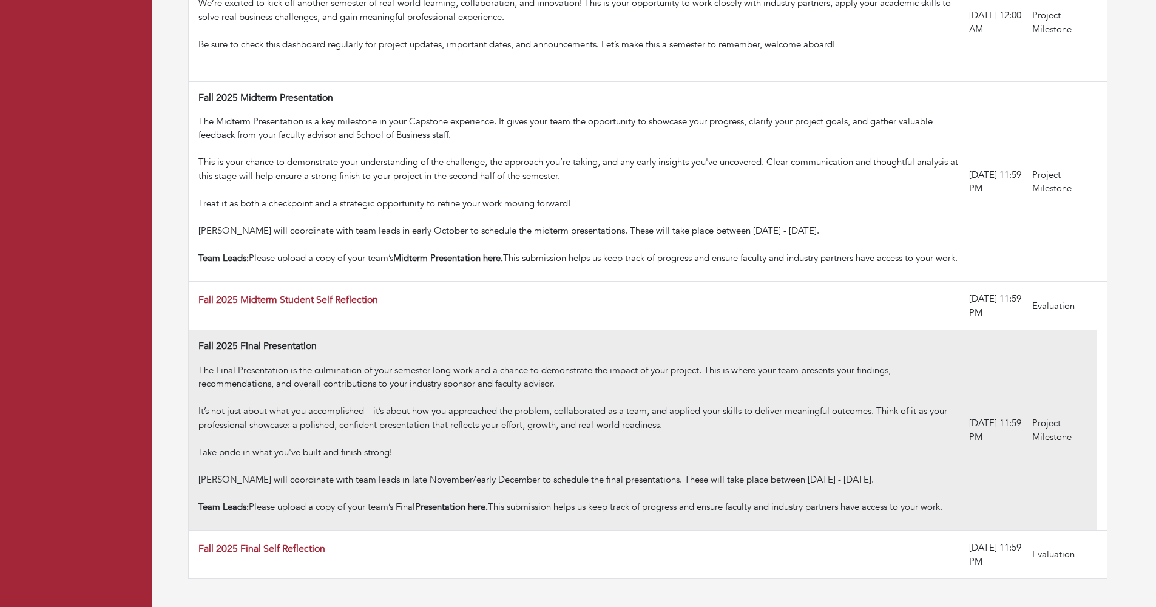
scroll to position [604, 0]
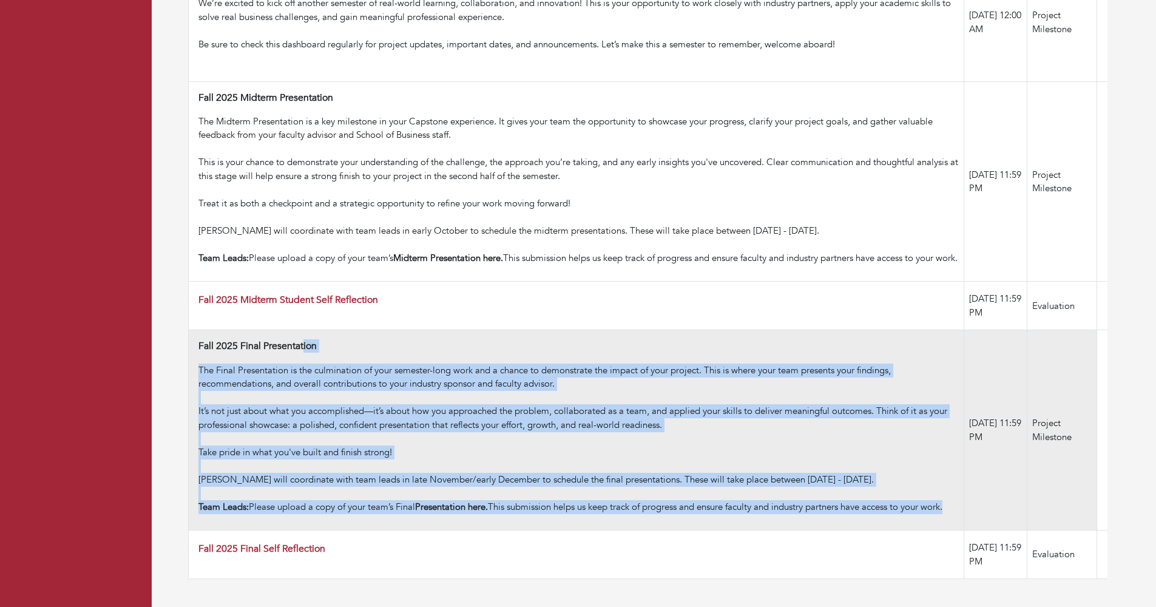
drag, startPoint x: 479, startPoint y: 515, endPoint x: 533, endPoint y: 337, distance: 186.0
click at [533, 337] on td "Fall 2025 Final Presentation The Final Presentation is the culmination of your …" at bounding box center [577, 430] width 776 height 200
drag, startPoint x: 533, startPoint y: 337, endPoint x: 524, endPoint y: 515, distance: 178.0
click at [524, 515] on td "Fall 2025 Final Presentation The Final Presentation is the culmination of your …" at bounding box center [577, 430] width 776 height 200
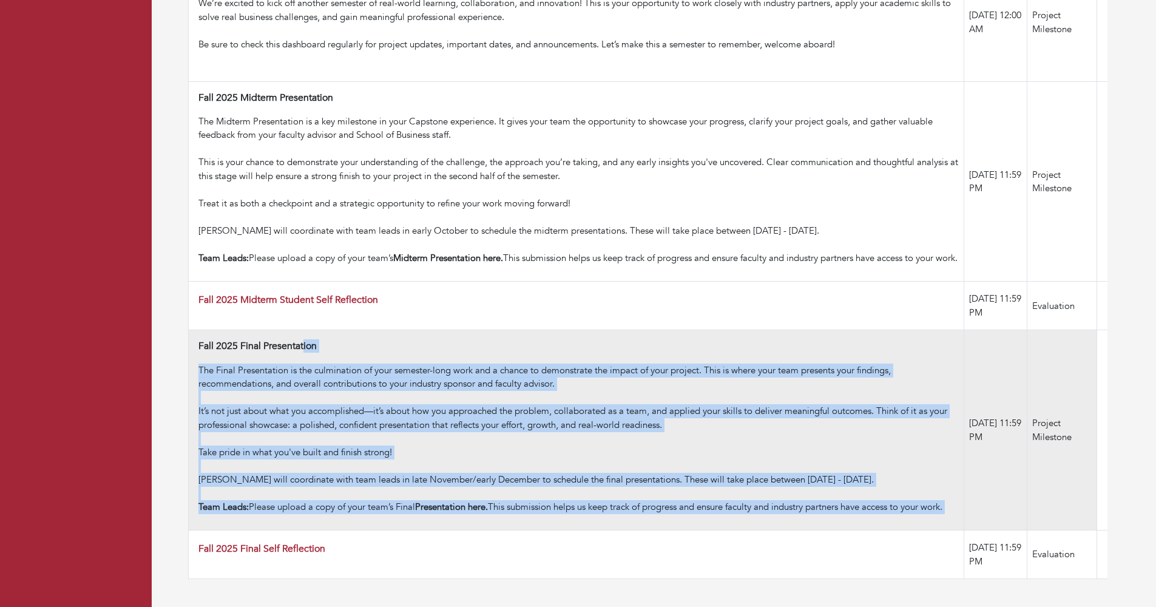
click at [524, 513] on div "Team Leads: Please upload a copy of your team’s Final Presentation here. This s…" at bounding box center [578, 507] width 760 height 14
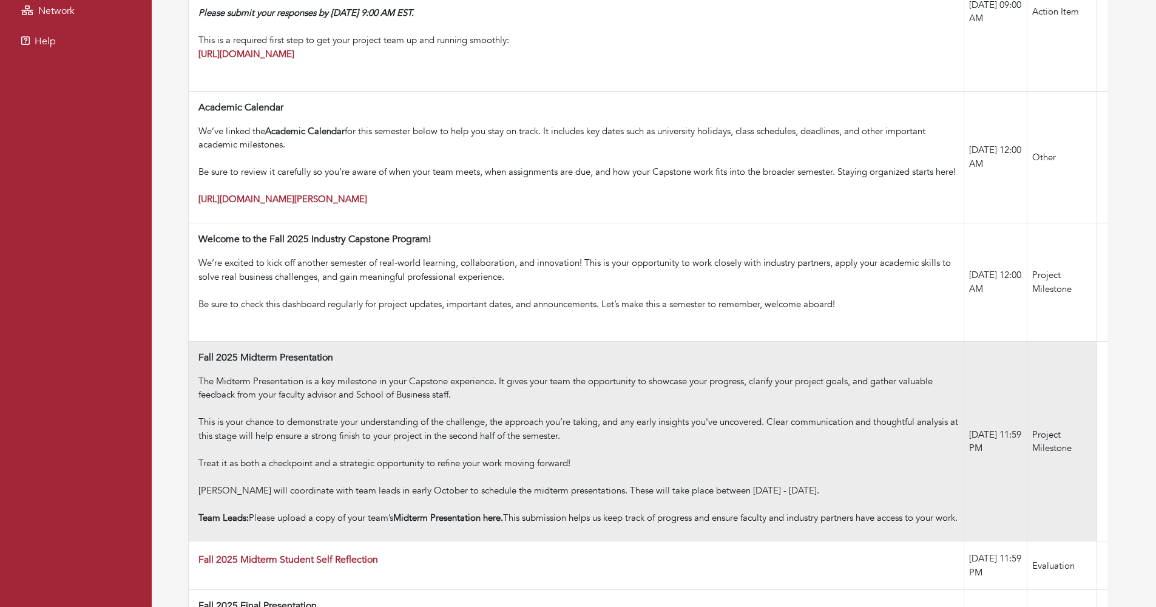
scroll to position [314, 0]
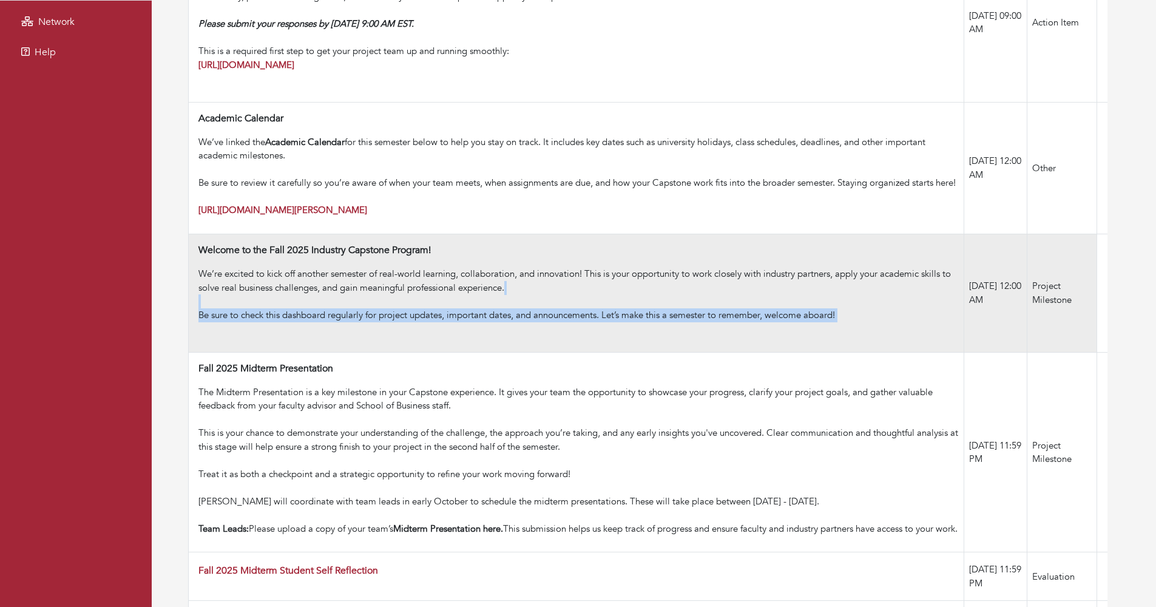
drag, startPoint x: 873, startPoint y: 333, endPoint x: 873, endPoint y: 296, distance: 37.6
click at [873, 296] on div "We’re excited to kick off another semester of real-world learning, collaboratio…" at bounding box center [578, 301] width 760 height 69
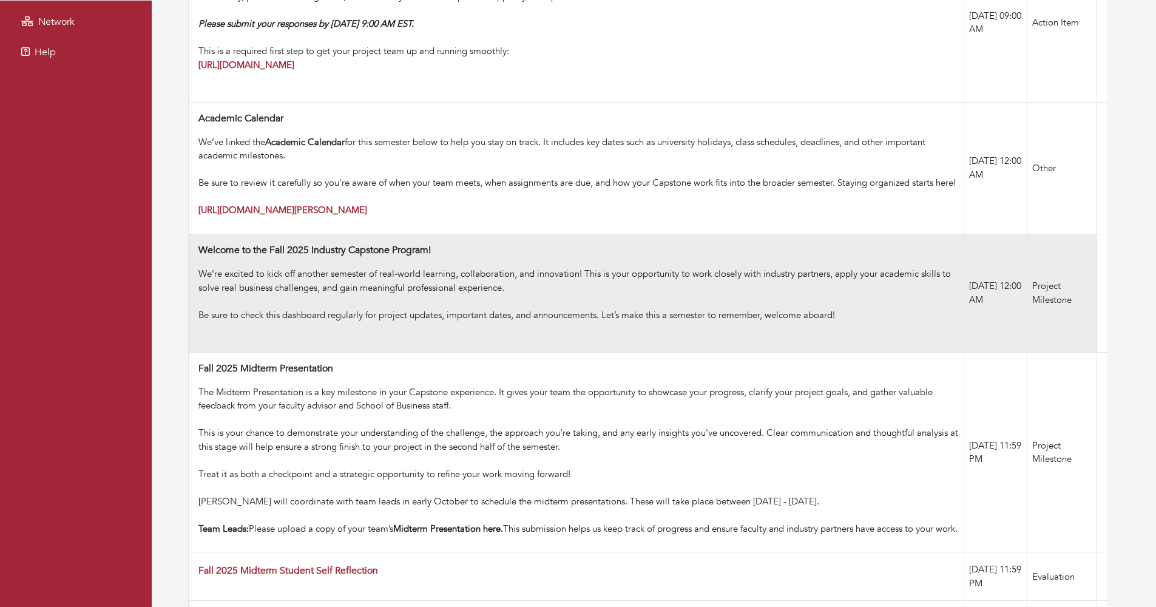
click at [873, 296] on div "We’re excited to kick off another semester of real-world learning, collaboratio…" at bounding box center [578, 287] width 760 height 41
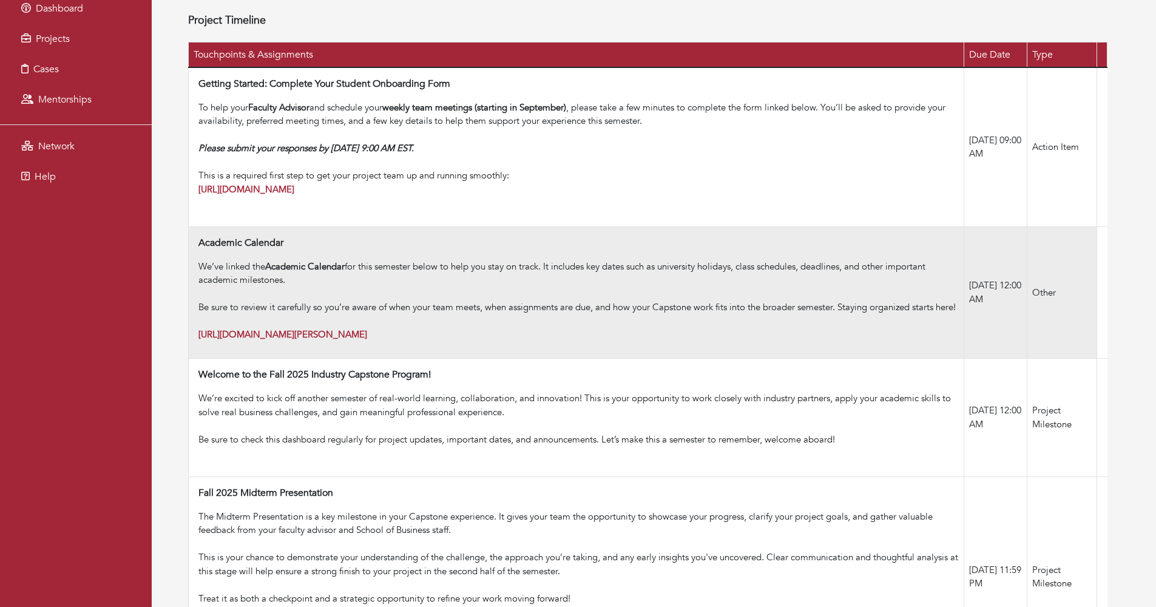
scroll to position [188, 0]
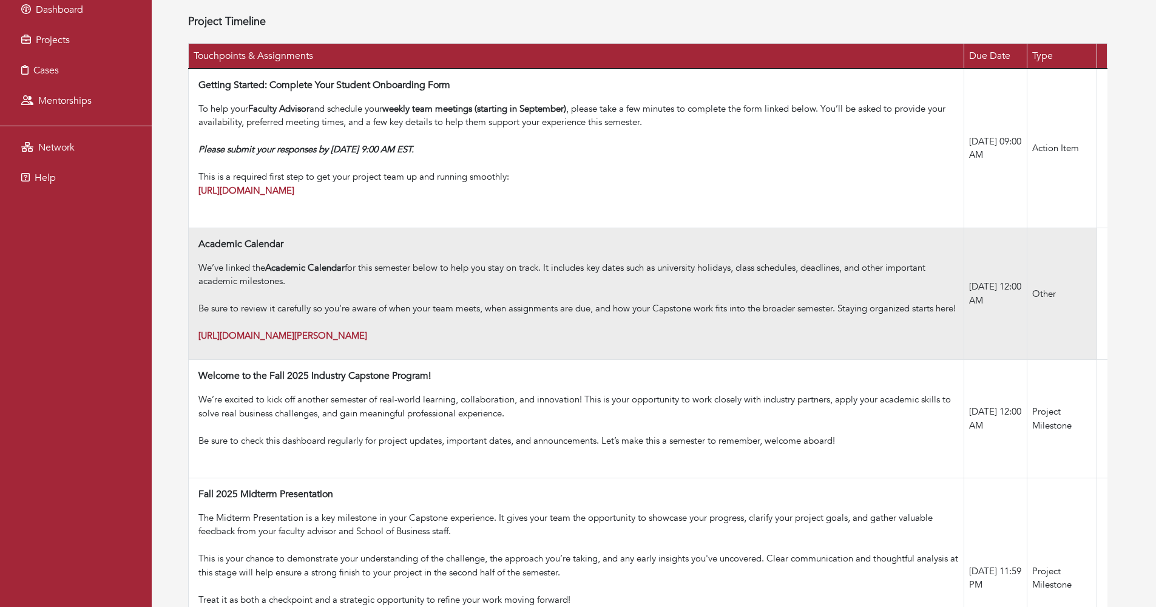
click at [848, 343] on div "Be sure to review it carefully so you’re aware of when your team meets, when as…" at bounding box center [578, 322] width 760 height 41
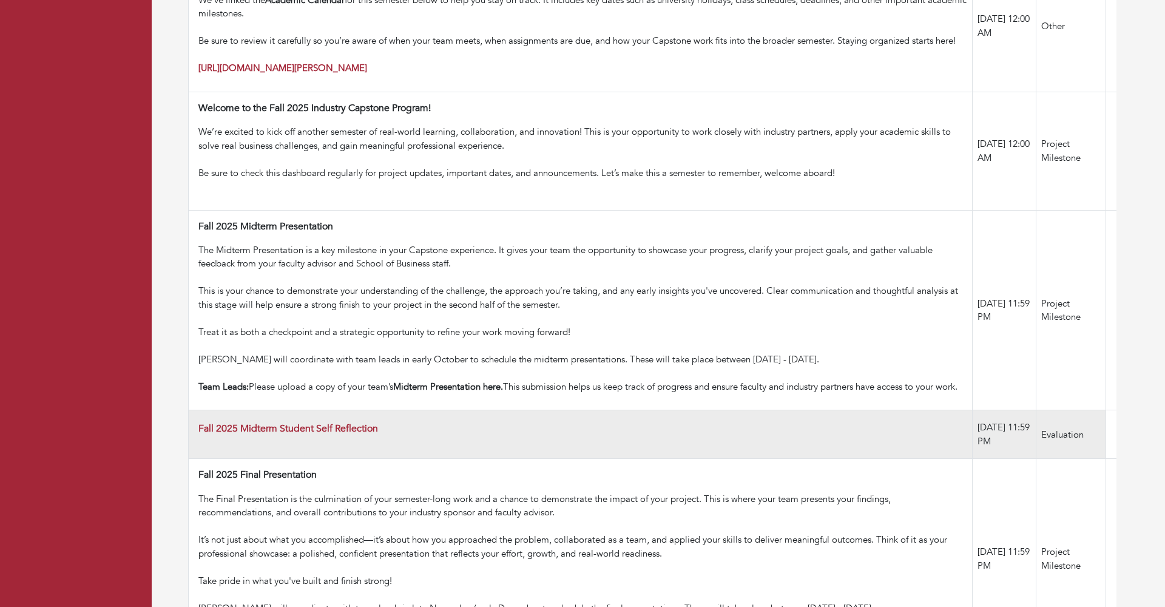
scroll to position [118, 0]
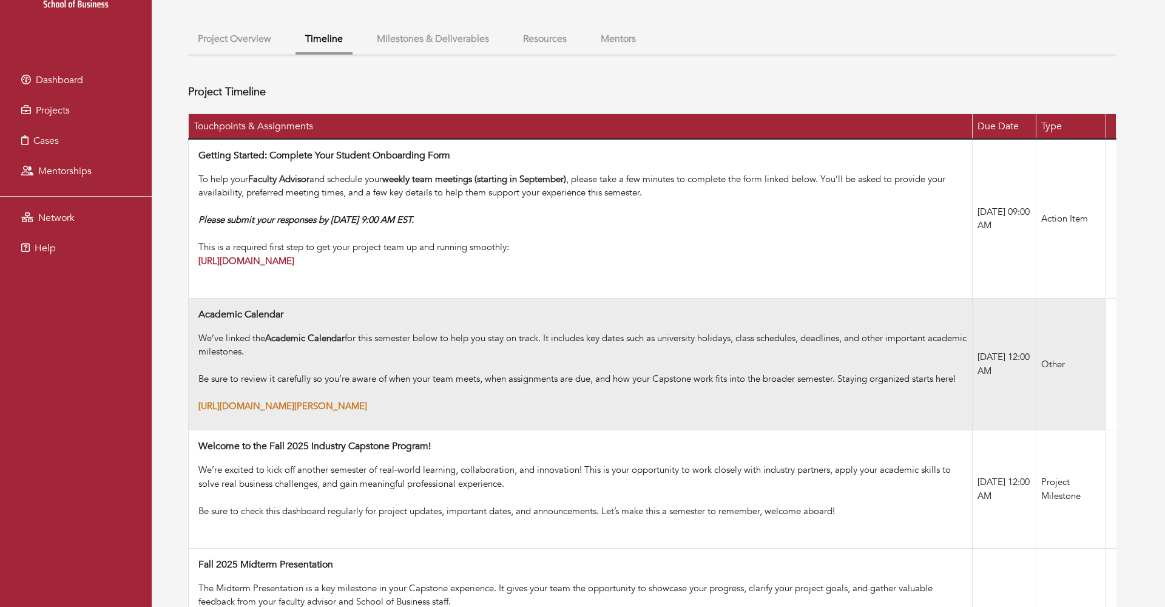
click at [367, 412] on strong "[URL][DOMAIN_NAME][PERSON_NAME]" at bounding box center [282, 406] width 169 height 12
